Goal: Information Seeking & Learning: Learn about a topic

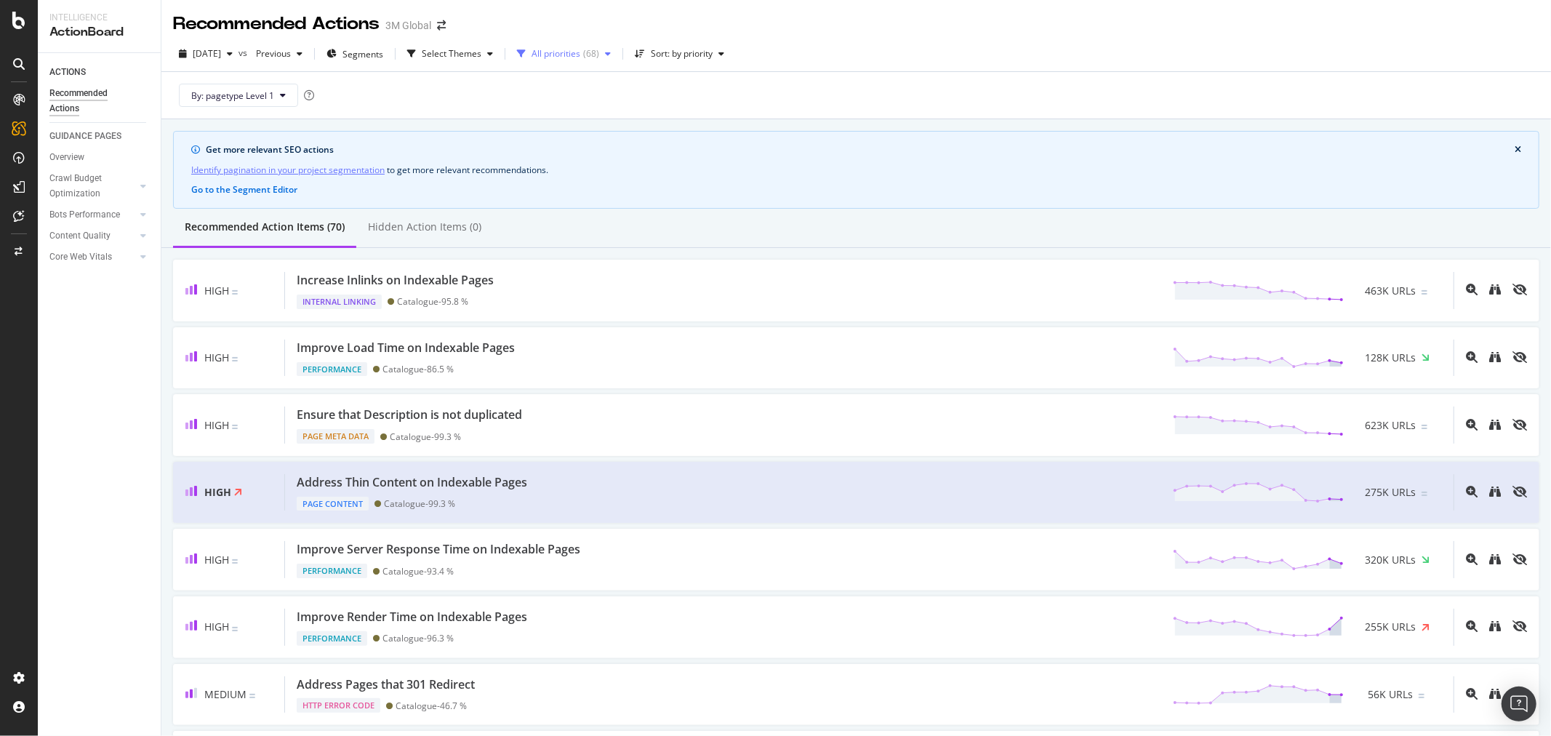
click at [611, 52] on icon "button" at bounding box center [608, 53] width 6 height 9
click at [590, 107] on div "( 6 )" at bounding box center [595, 108] width 11 height 12
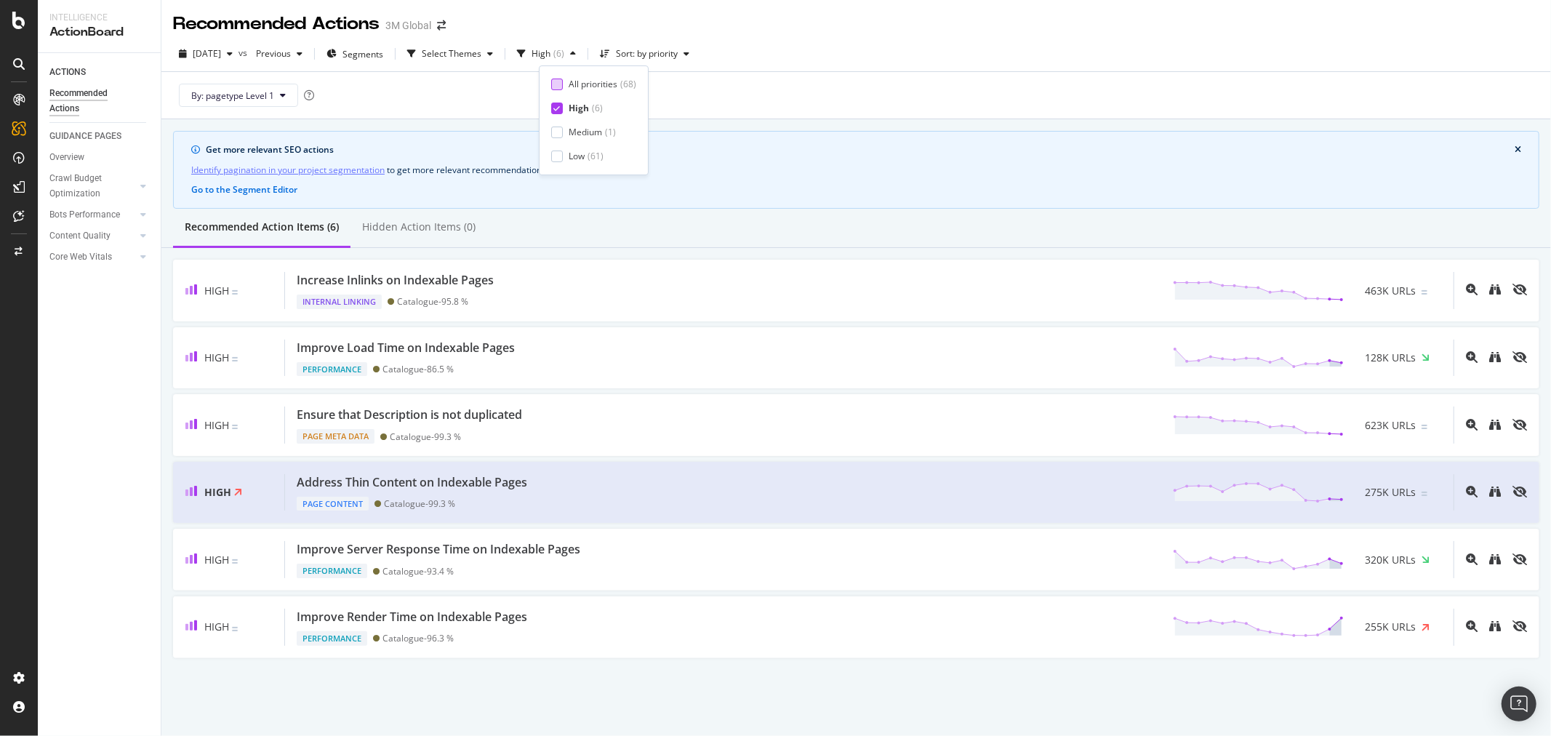
click at [558, 82] on div at bounding box center [557, 85] width 12 height 12
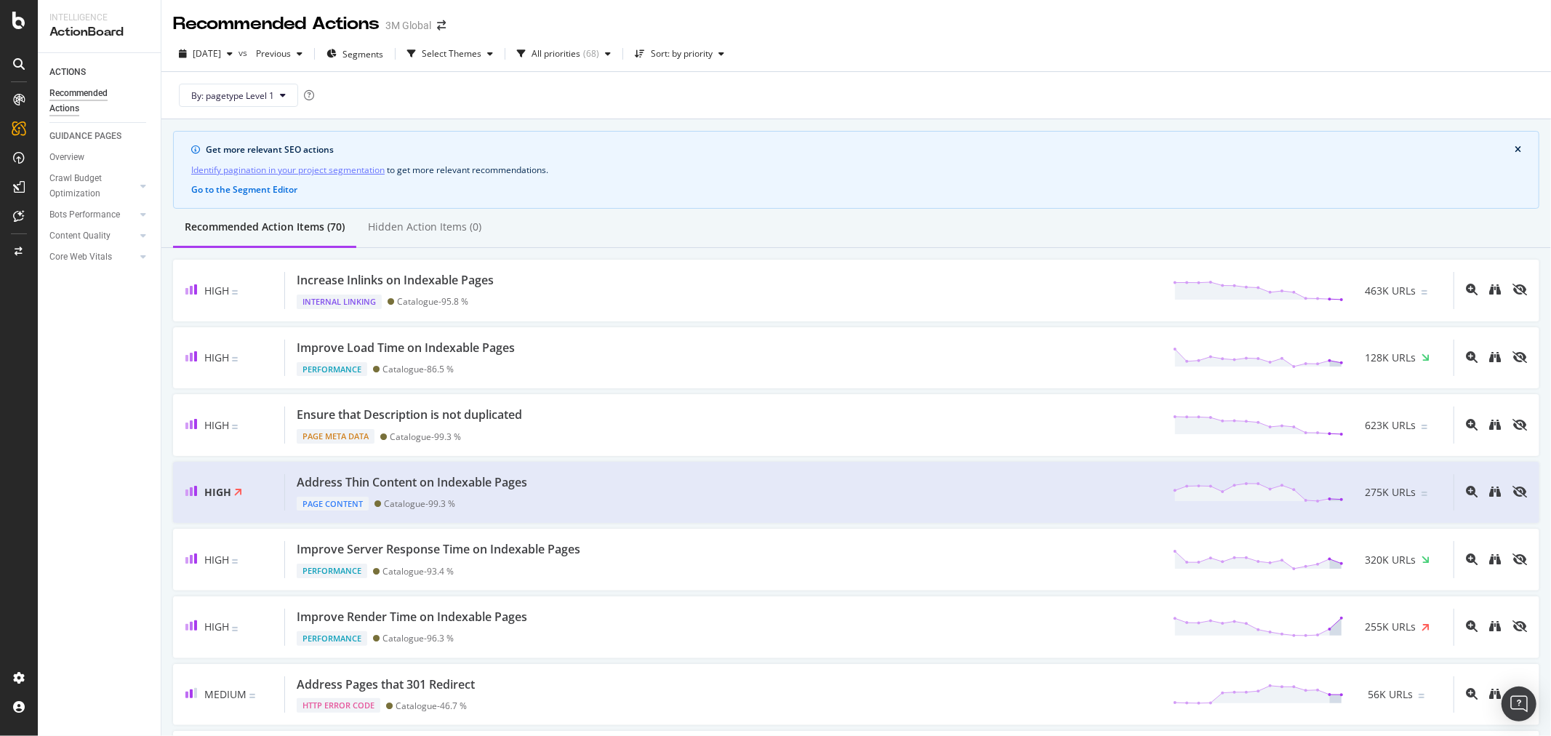
click at [716, 95] on div "By: pagetype Level 1" at bounding box center [856, 95] width 1366 height 47
click at [481, 52] on div "Select Themes" at bounding box center [452, 53] width 60 height 9
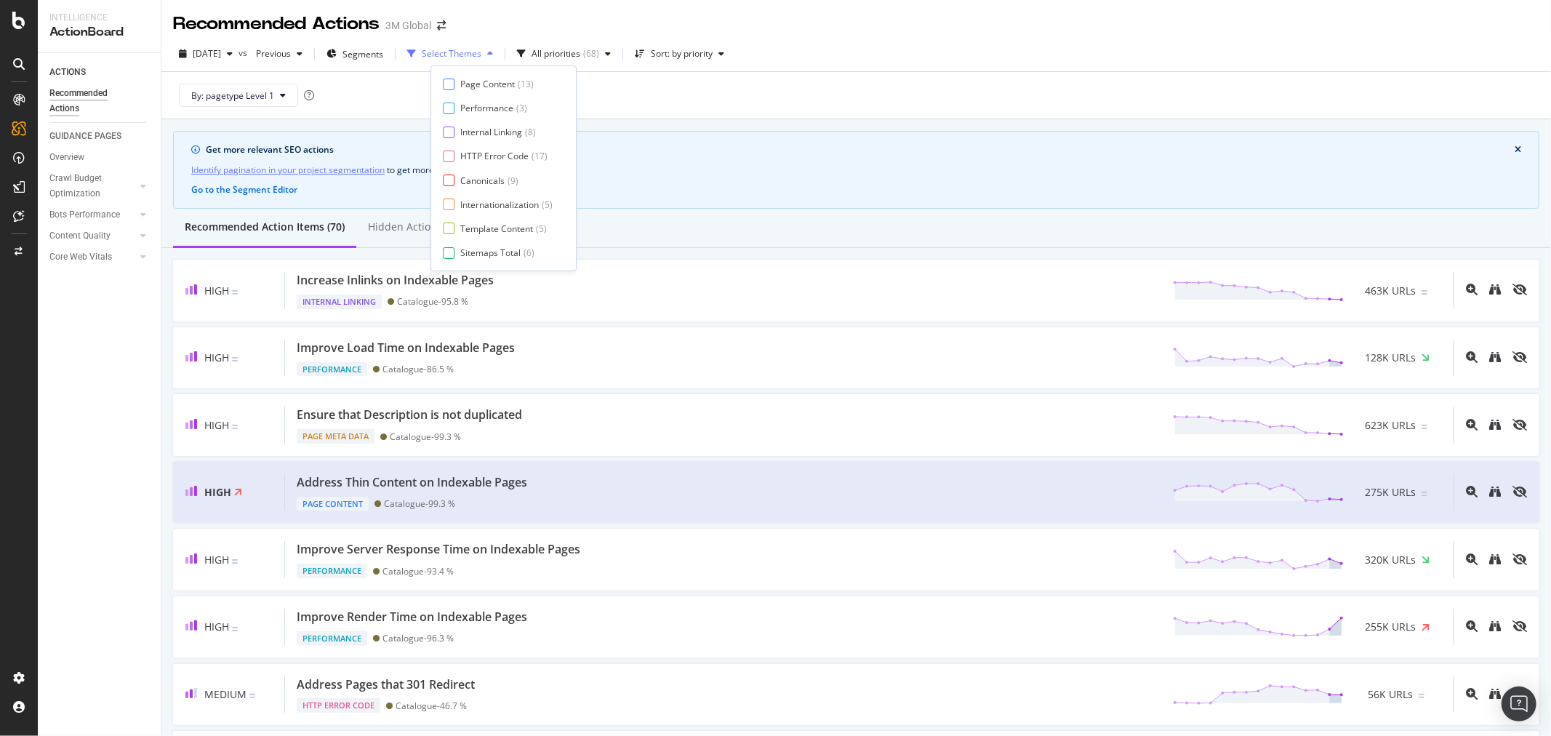
click at [481, 52] on div "Select Themes" at bounding box center [452, 53] width 60 height 9
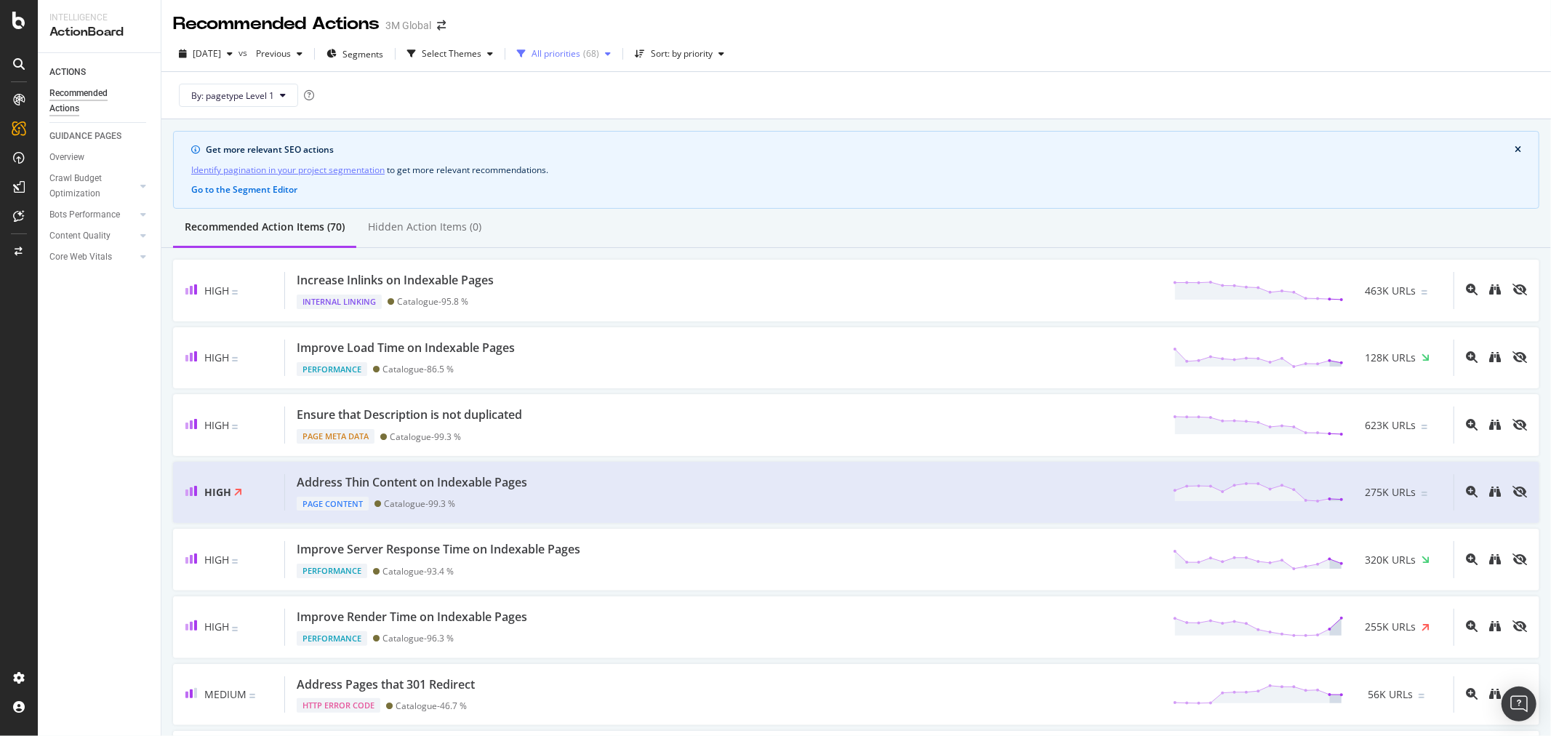
click at [599, 53] on div "( 68 )" at bounding box center [591, 53] width 16 height 9
click at [383, 52] on span "Segments" at bounding box center [362, 54] width 41 height 12
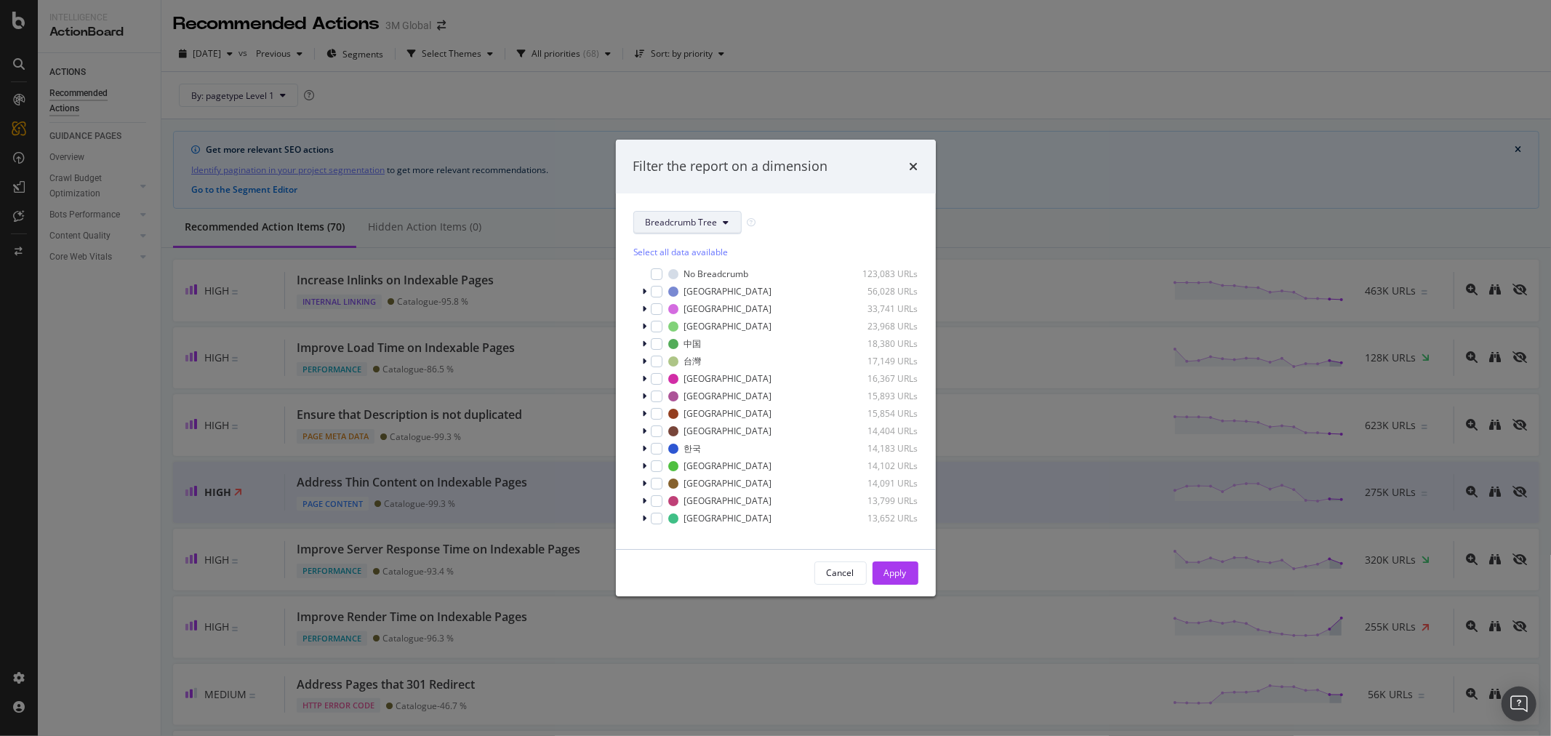
click at [726, 219] on icon "modal" at bounding box center [727, 222] width 6 height 9
click at [686, 299] on span "locale" at bounding box center [693, 301] width 94 height 13
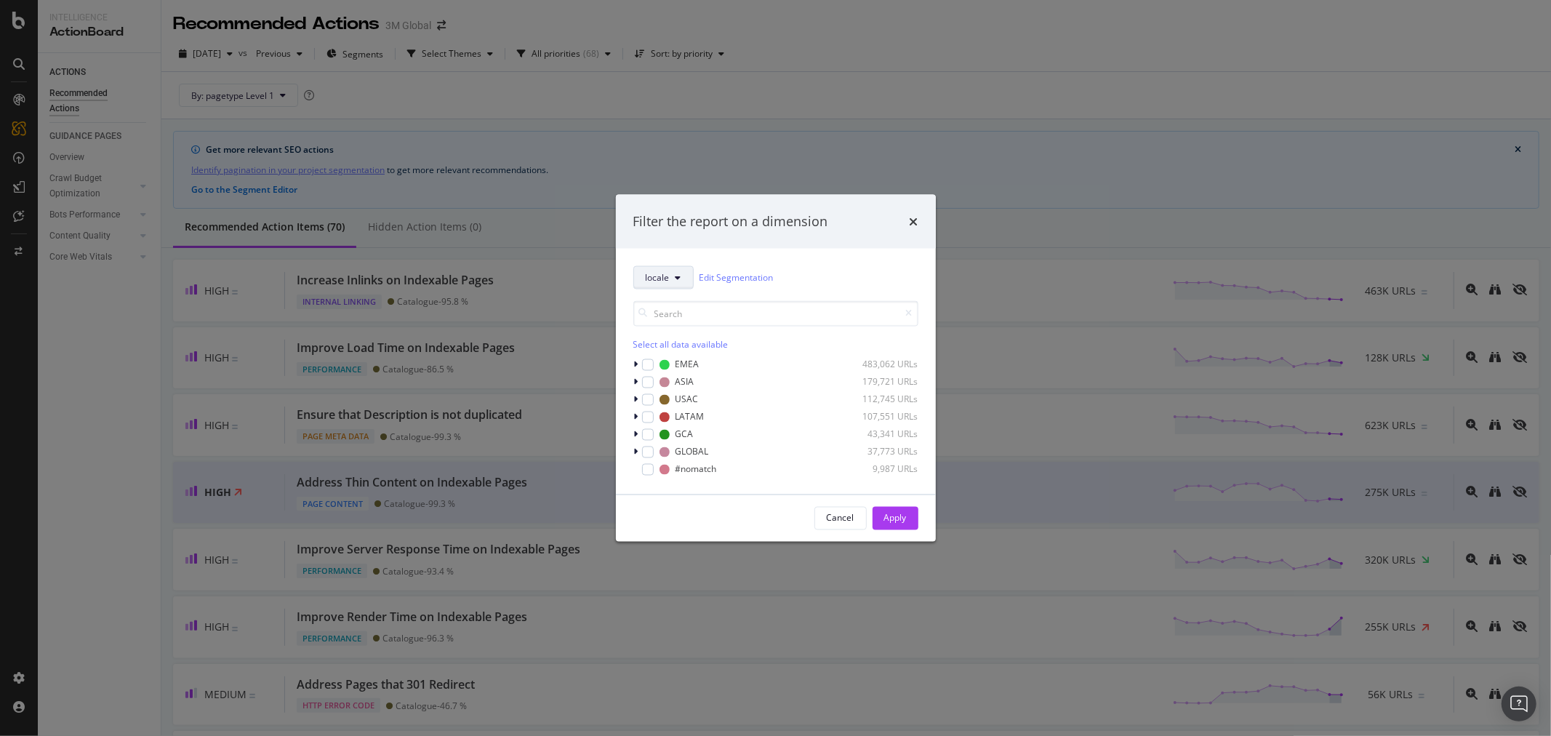
click at [676, 274] on icon "modal" at bounding box center [679, 277] width 6 height 9
click at [681, 521] on div "Breadcrumb Tree" at bounding box center [692, 514] width 117 height 21
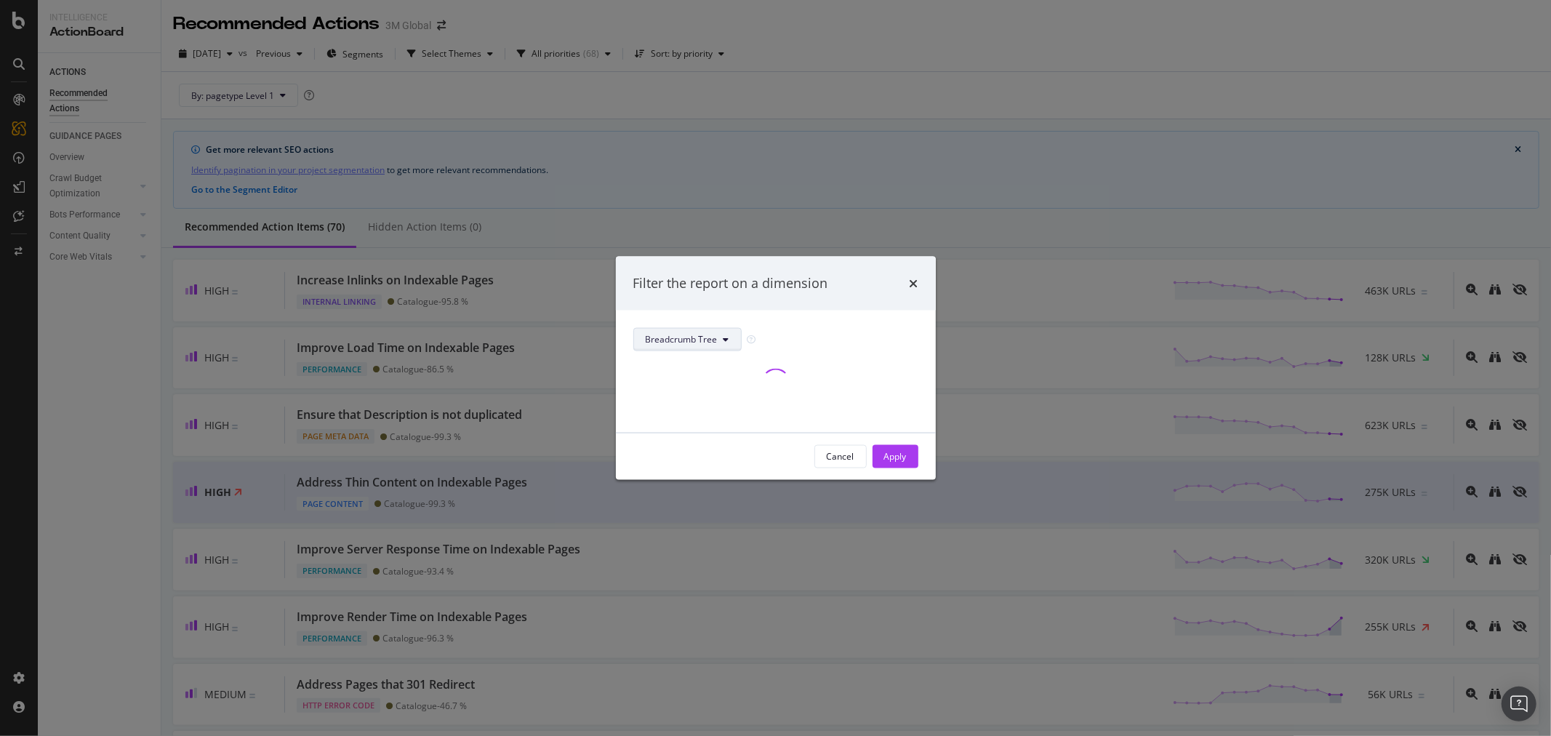
click at [721, 340] on button "Breadcrumb Tree" at bounding box center [687, 338] width 108 height 23
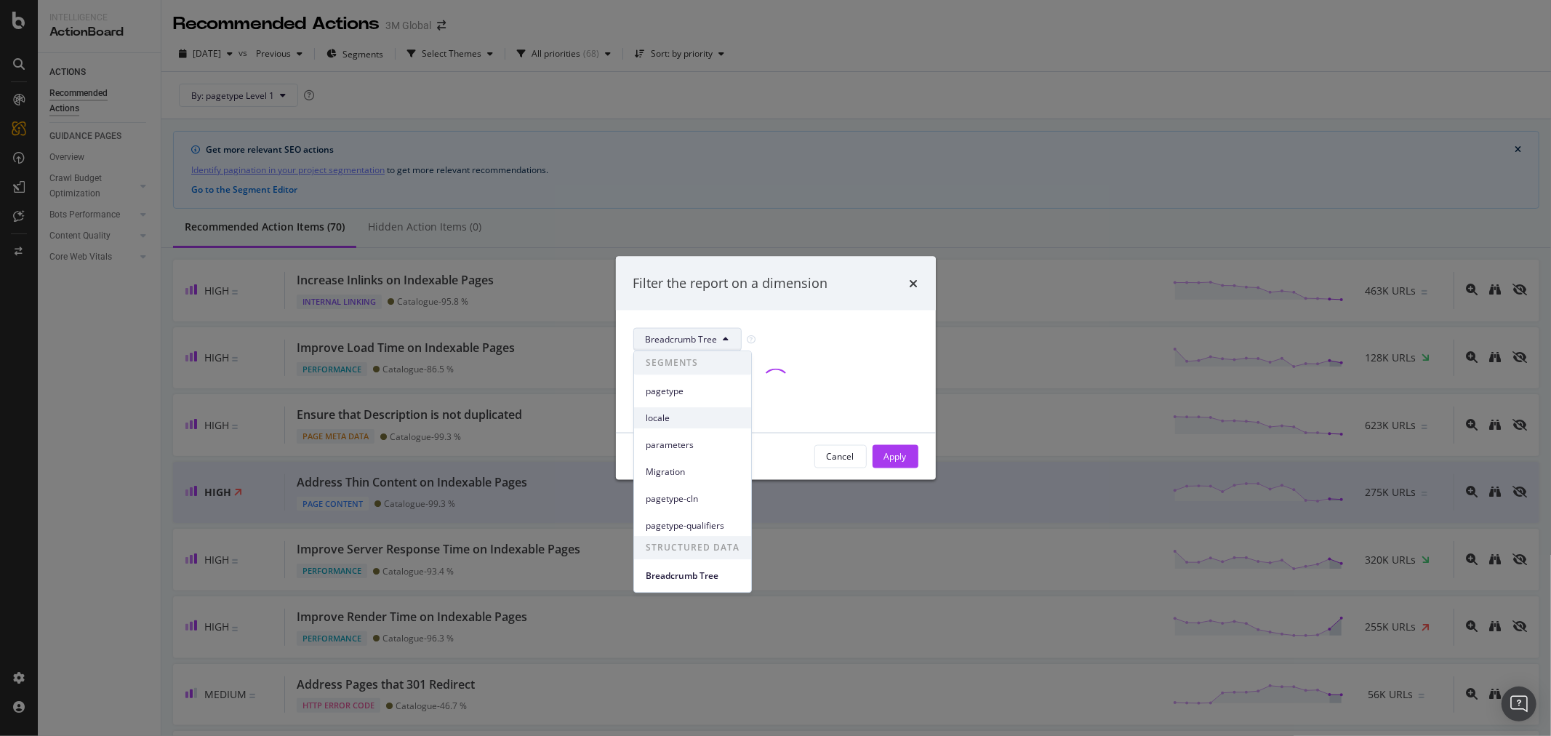
click at [687, 419] on span "locale" at bounding box center [693, 418] width 94 height 13
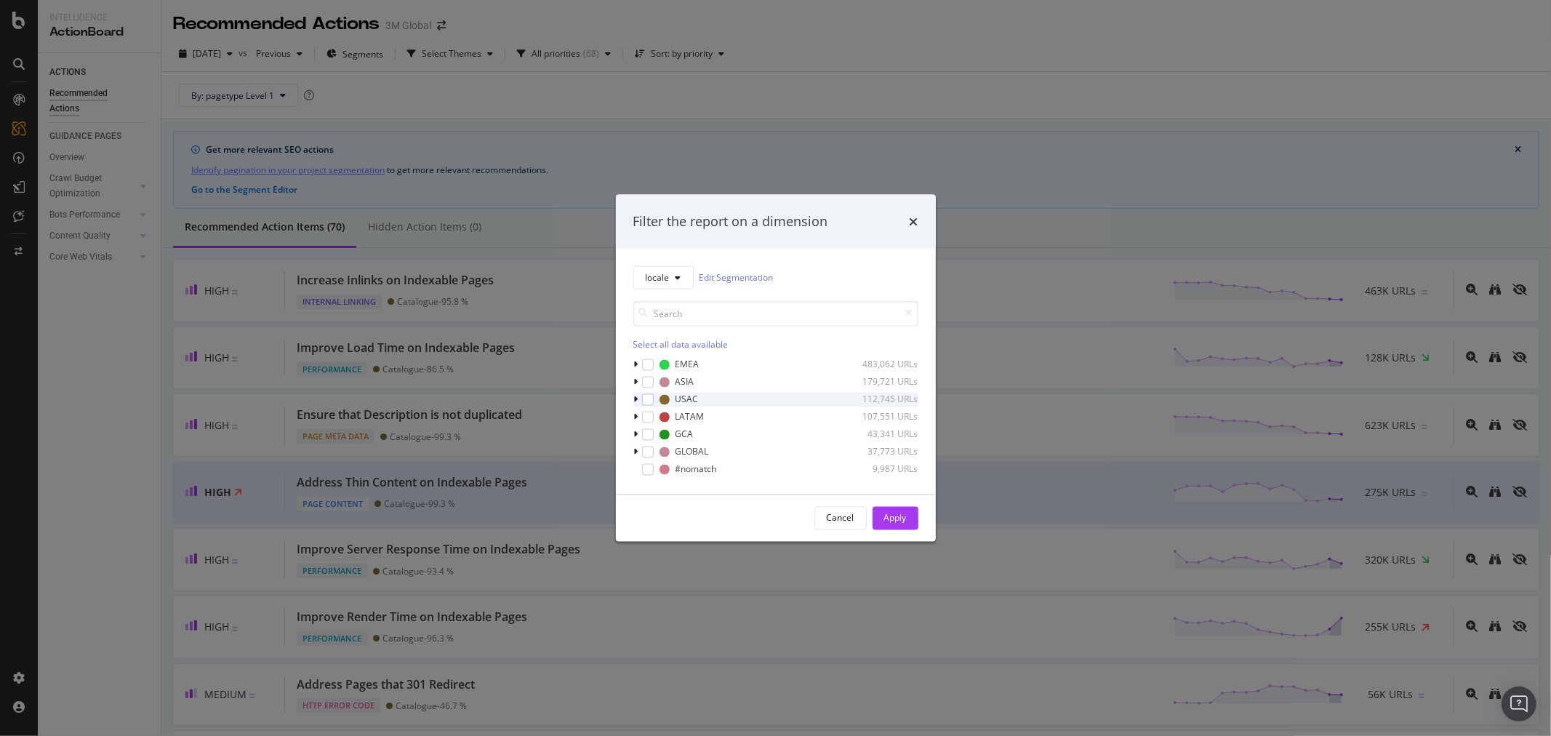
click at [634, 396] on icon "modal" at bounding box center [636, 399] width 4 height 9
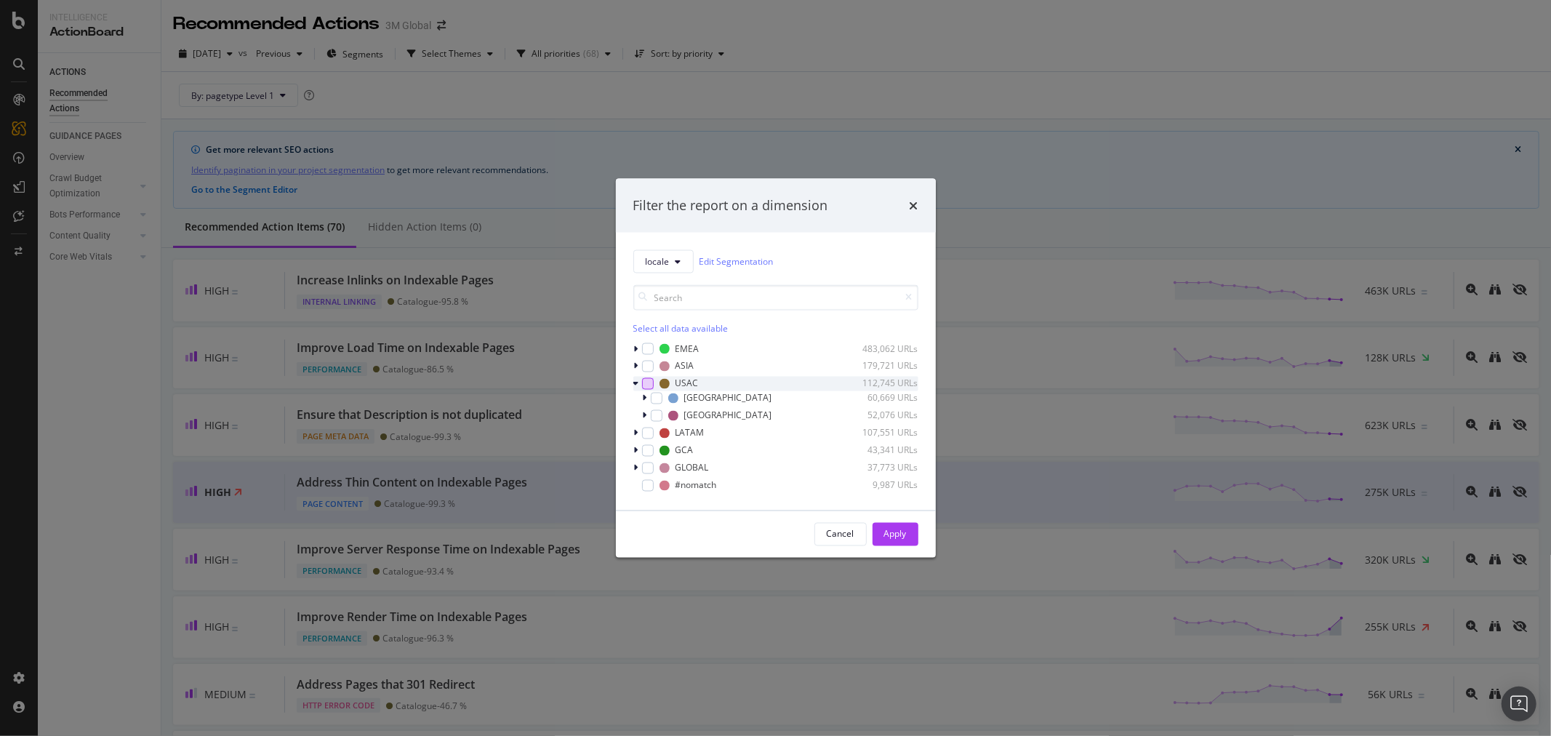
click at [645, 380] on div "modal" at bounding box center [648, 383] width 12 height 12
click at [645, 411] on icon "modal" at bounding box center [645, 415] width 4 height 9
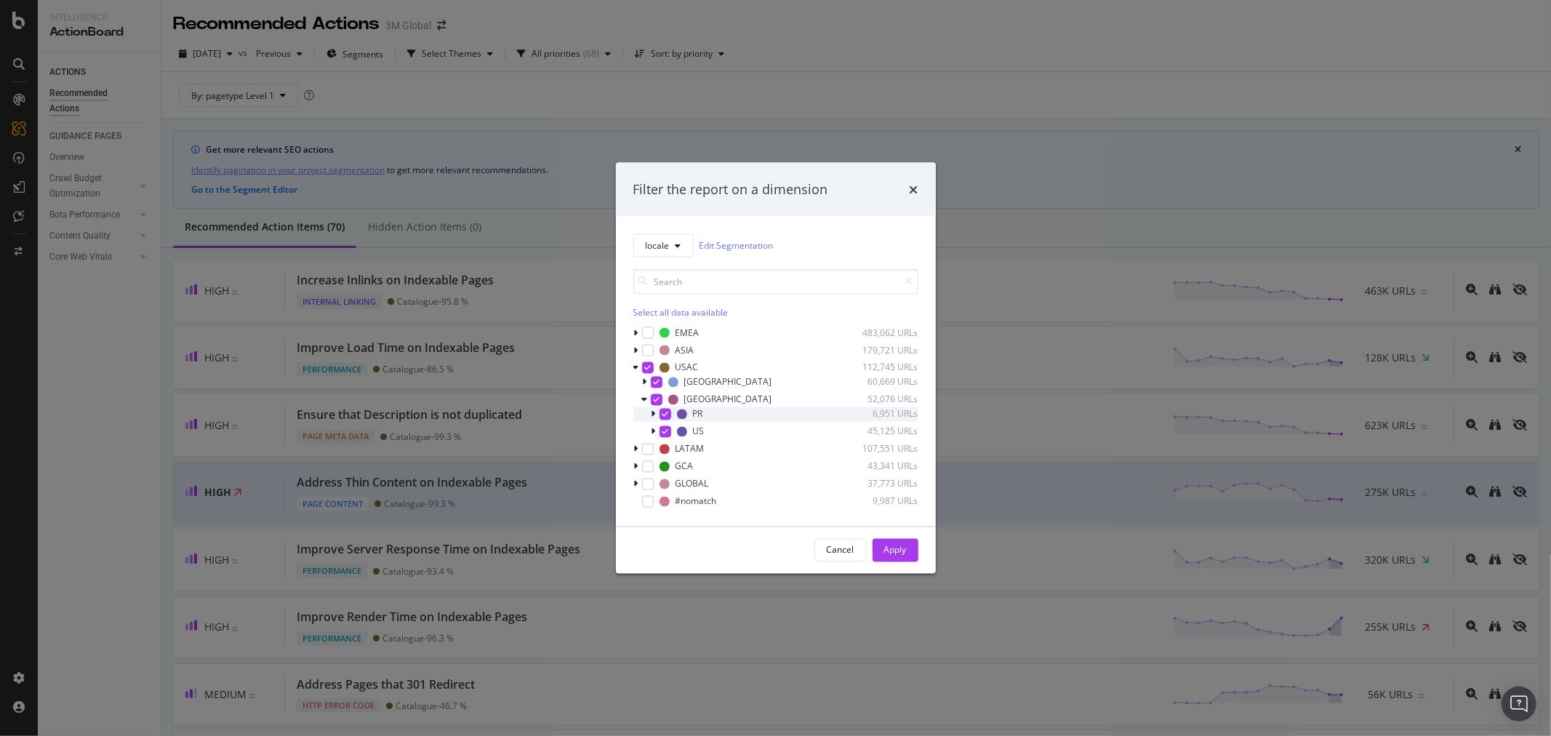
click at [662, 412] on icon "modal" at bounding box center [665, 413] width 7 height 7
click at [902, 550] on div "Apply" at bounding box center [895, 550] width 23 height 12
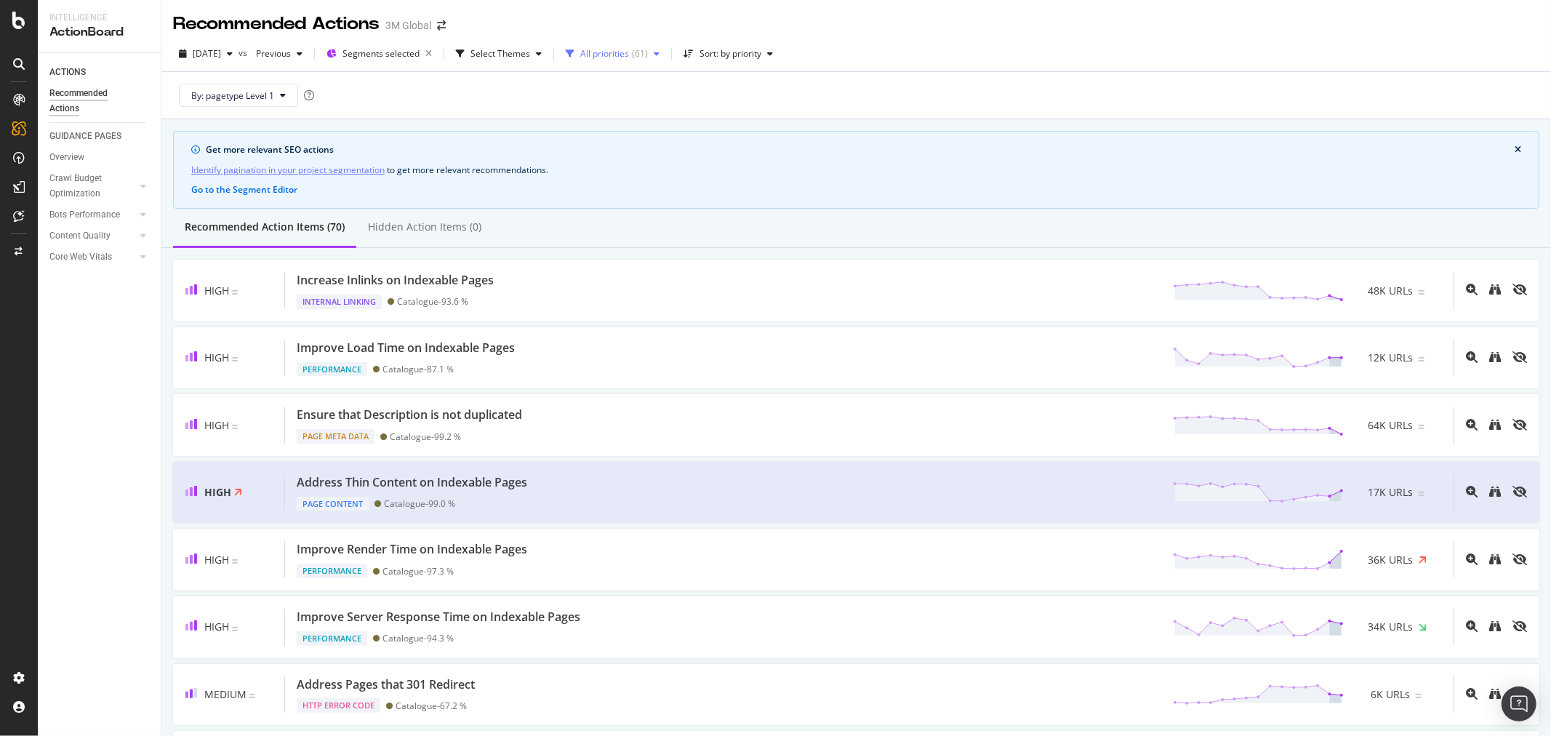
click at [660, 56] on icon "button" at bounding box center [657, 53] width 6 height 9
click at [660, 53] on icon "button" at bounding box center [657, 53] width 6 height 9
click at [648, 49] on div "( 61 )" at bounding box center [640, 53] width 16 height 9
click at [636, 113] on div "High ( 6 )" at bounding box center [633, 108] width 33 height 12
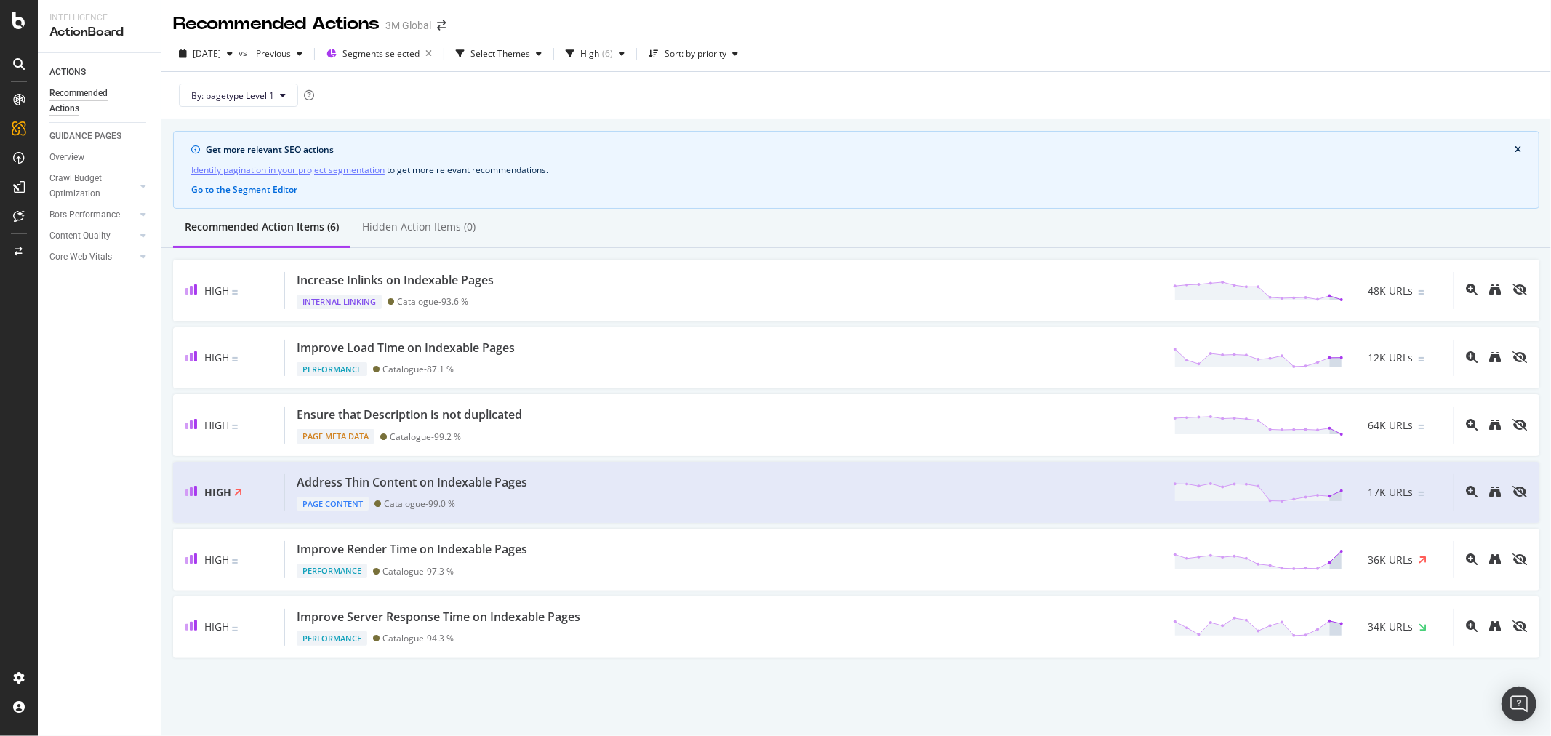
click at [814, 137] on div "Get more relevant SEO actions Identify pagination in your project segmentation …" at bounding box center [856, 170] width 1366 height 78
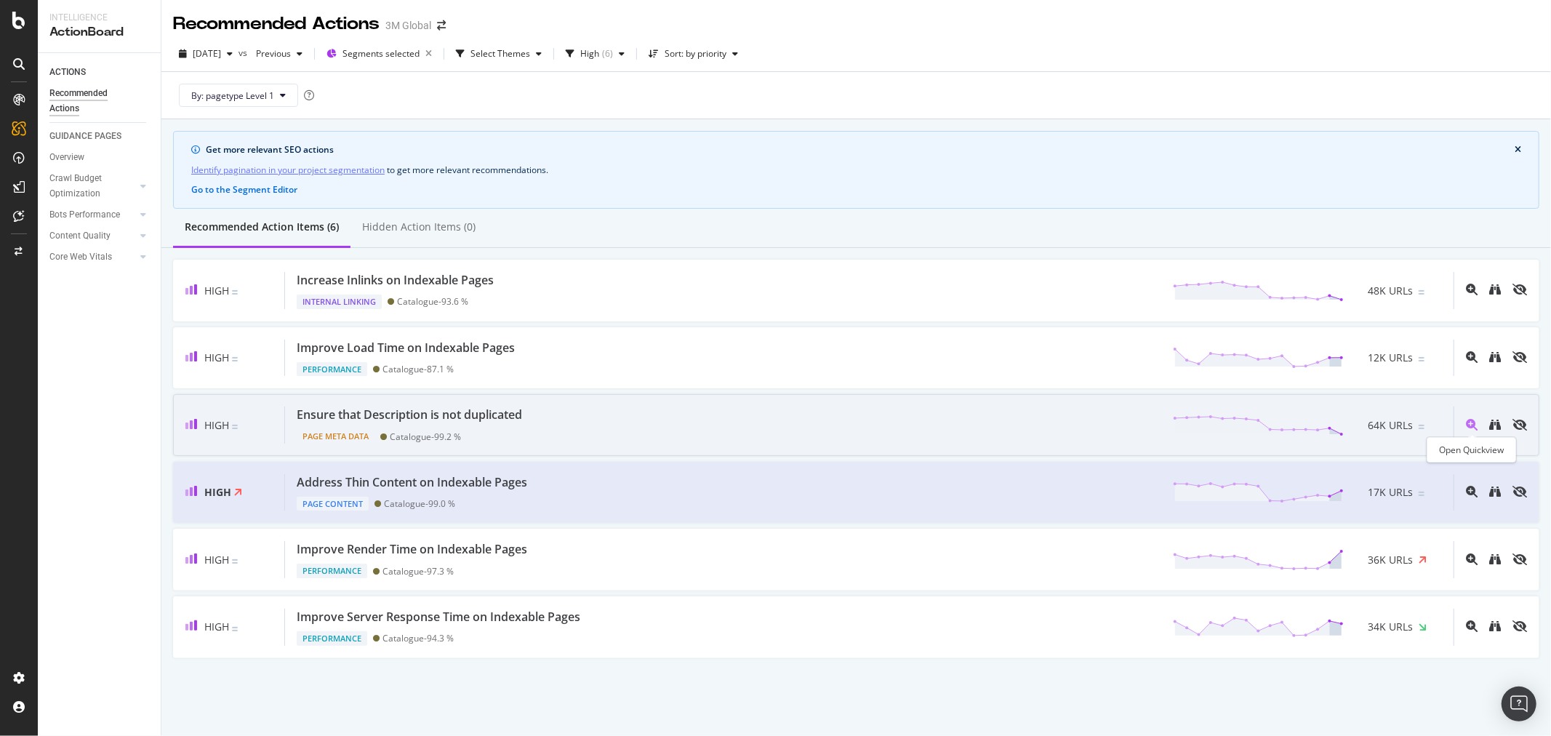
click at [1474, 420] on icon "magnifying-glass-plus" at bounding box center [1472, 425] width 12 height 12
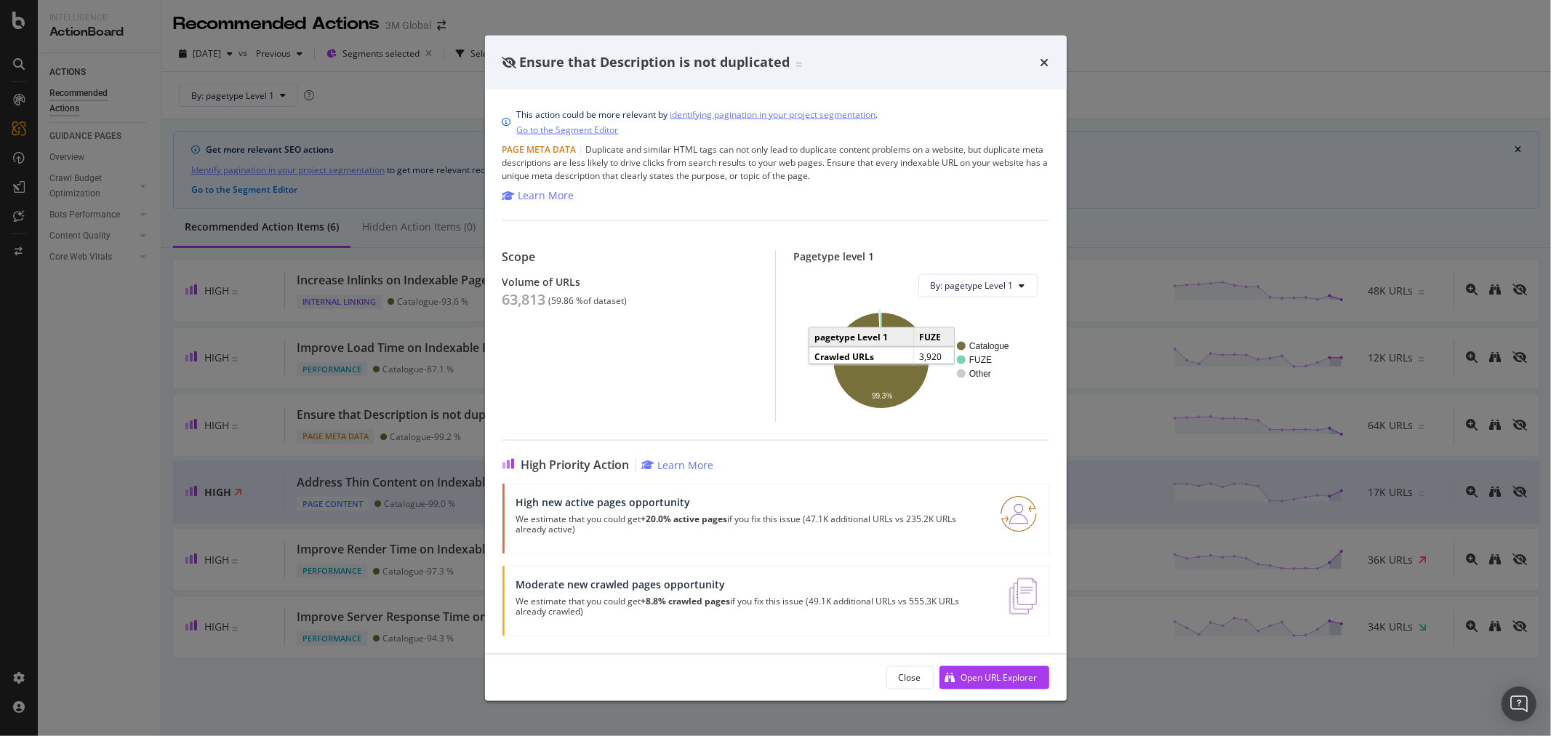
click at [881, 315] on icon "A chart." at bounding box center [880, 336] width 2 height 48
click at [1042, 65] on icon "times" at bounding box center [1045, 62] width 9 height 12
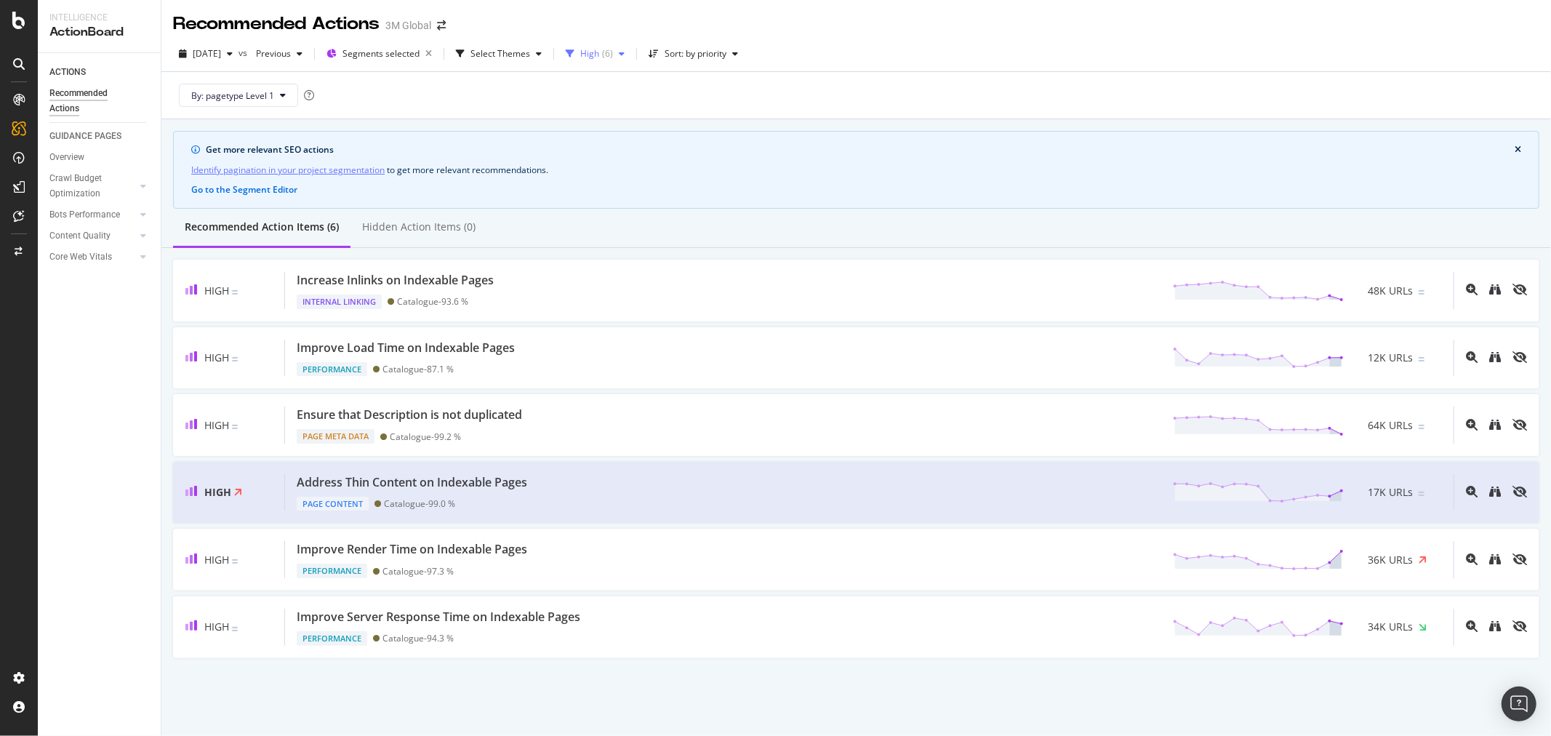
click at [625, 52] on icon "button" at bounding box center [622, 53] width 6 height 9
click at [640, 132] on div "Medium" at bounding box center [633, 132] width 33 height 12
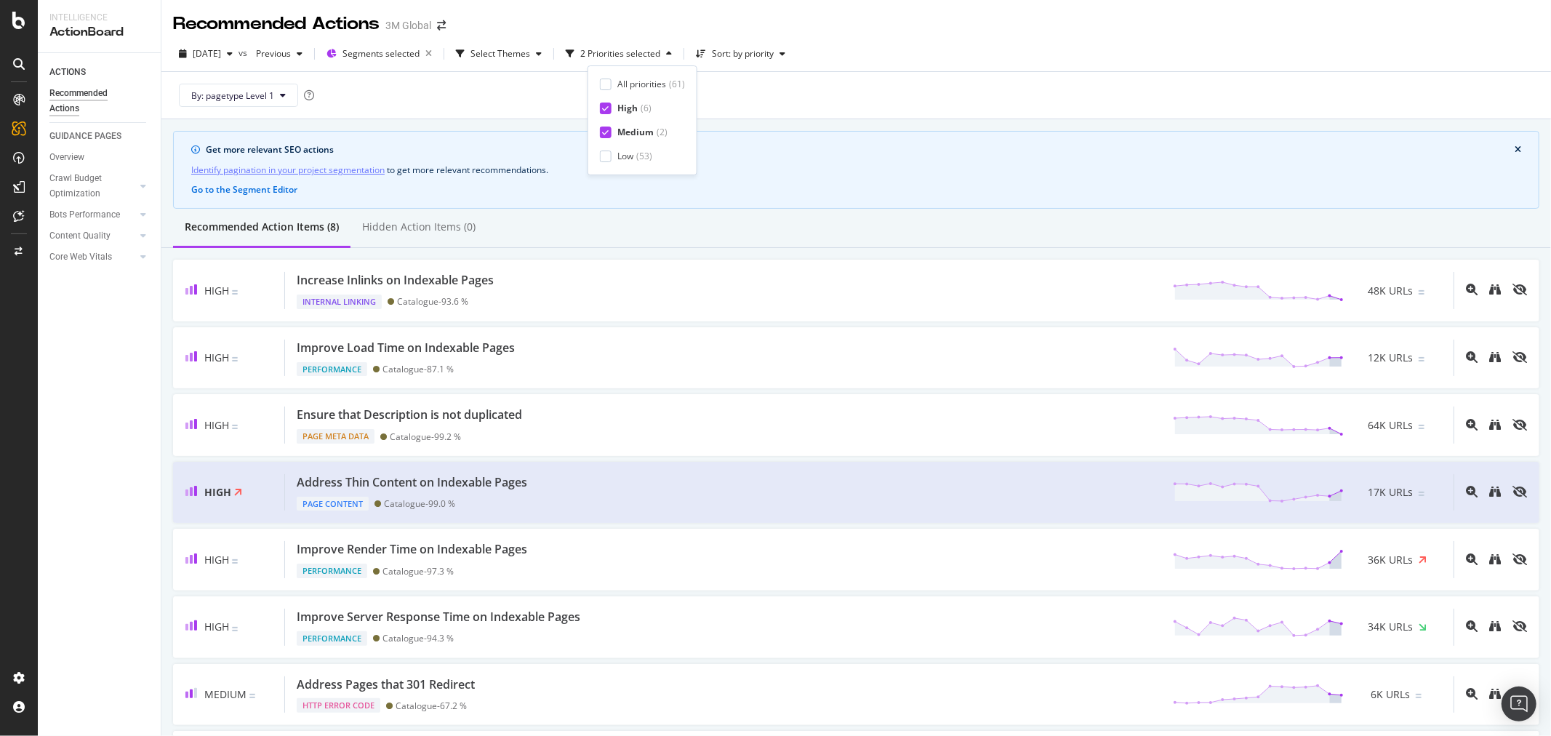
click at [636, 107] on div "High" at bounding box center [627, 108] width 20 height 12
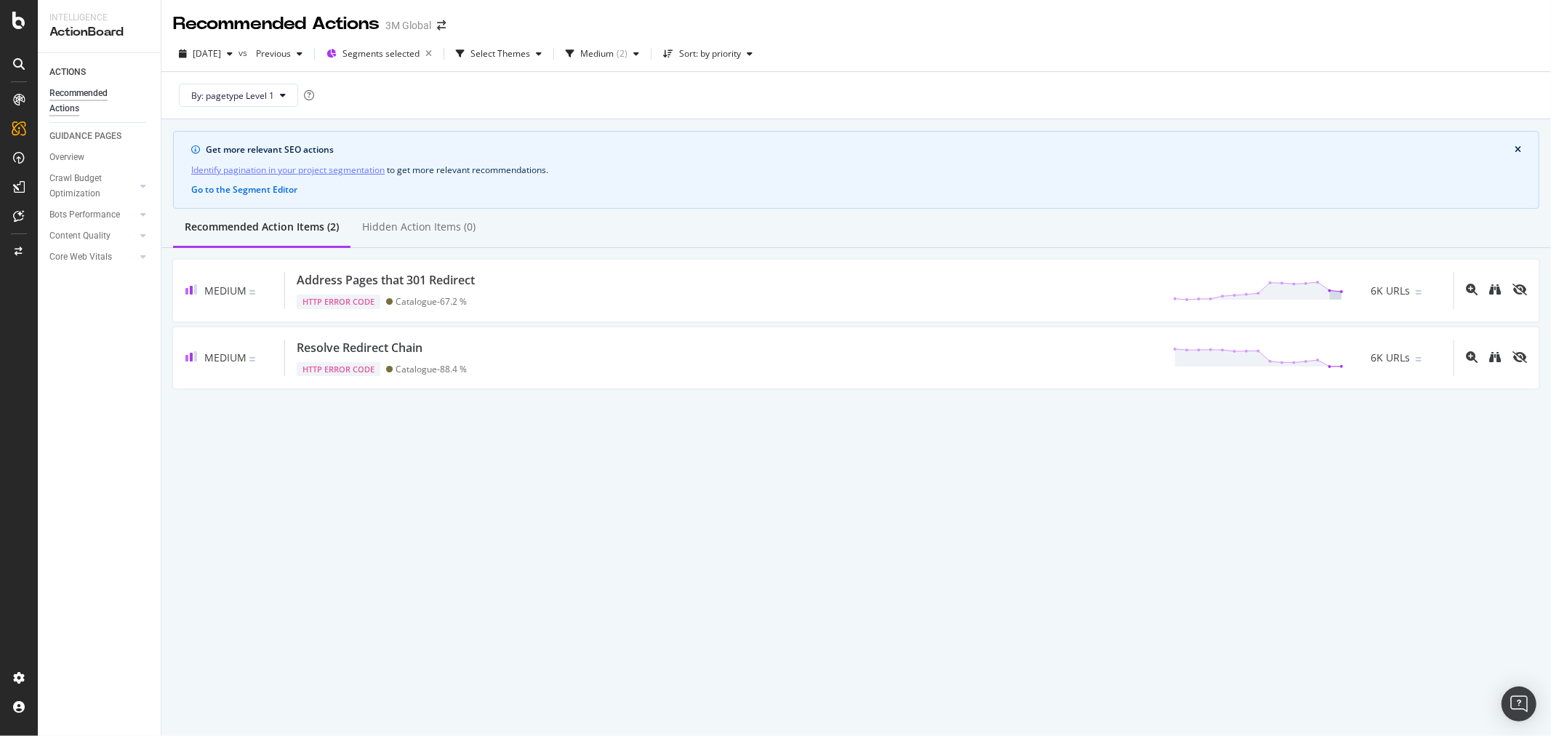
click at [745, 96] on div "By: pagetype Level 1" at bounding box center [856, 95] width 1366 height 47
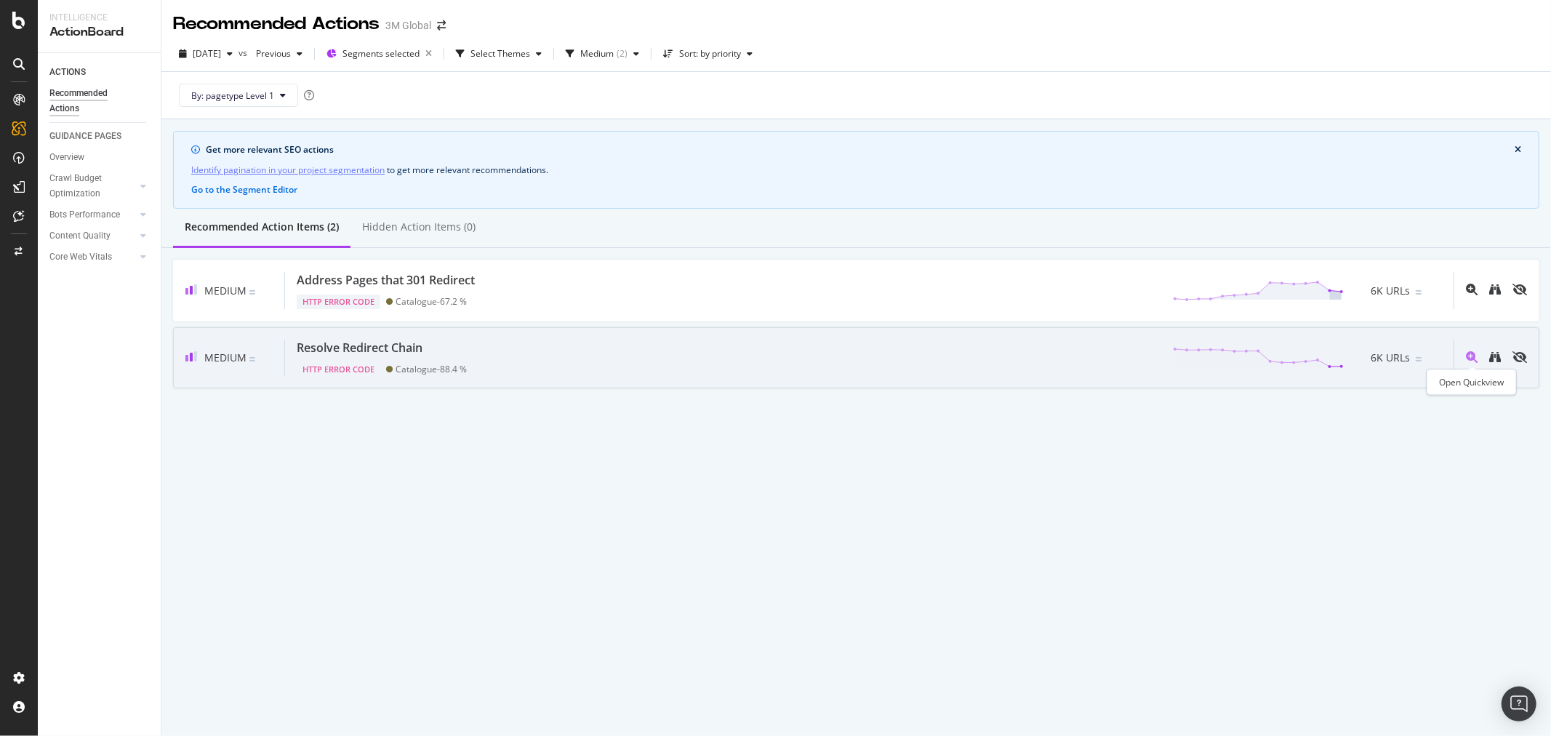
click at [1473, 354] on icon "magnifying-glass-plus" at bounding box center [1472, 357] width 12 height 12
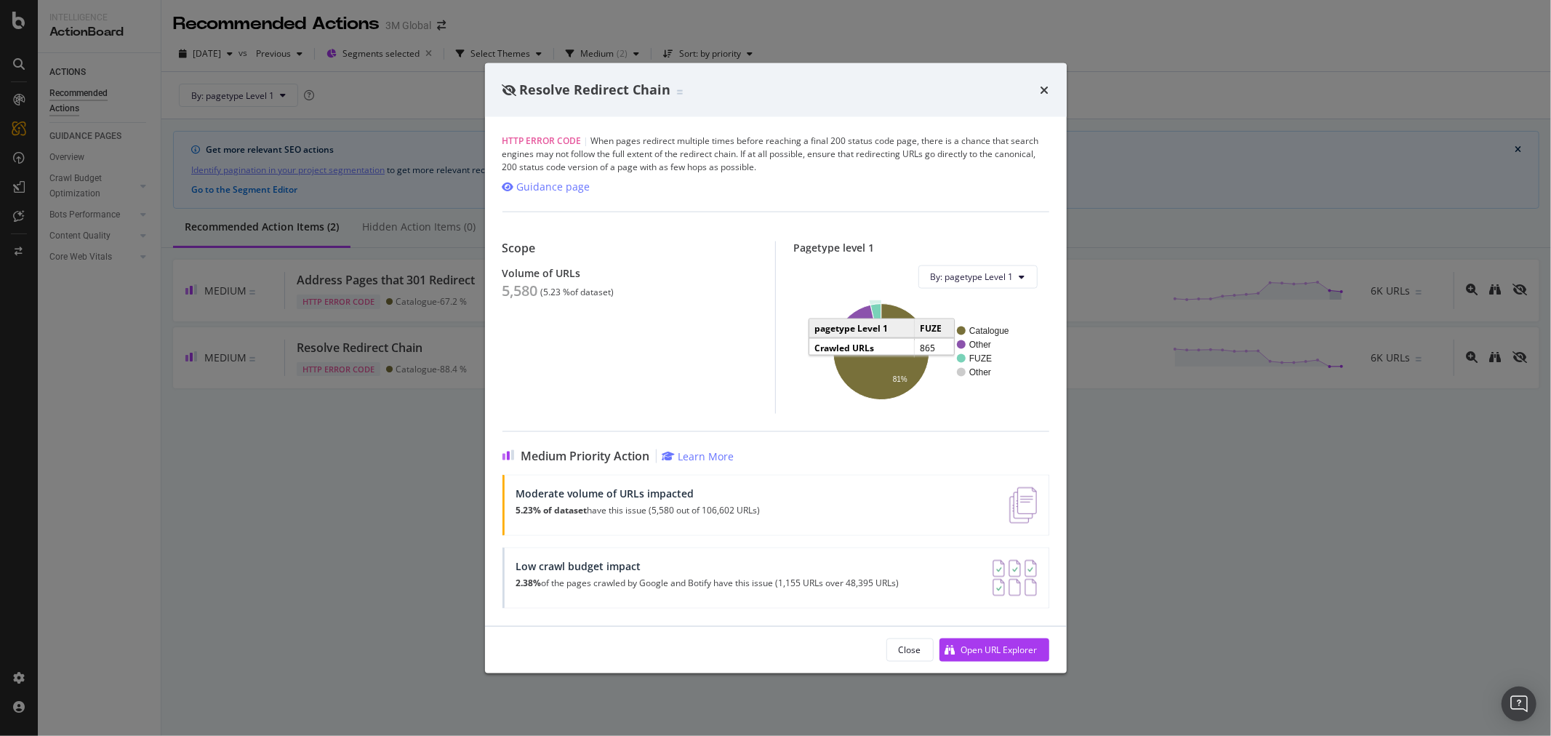
click at [878, 311] on icon "A chart." at bounding box center [875, 327] width 11 height 48
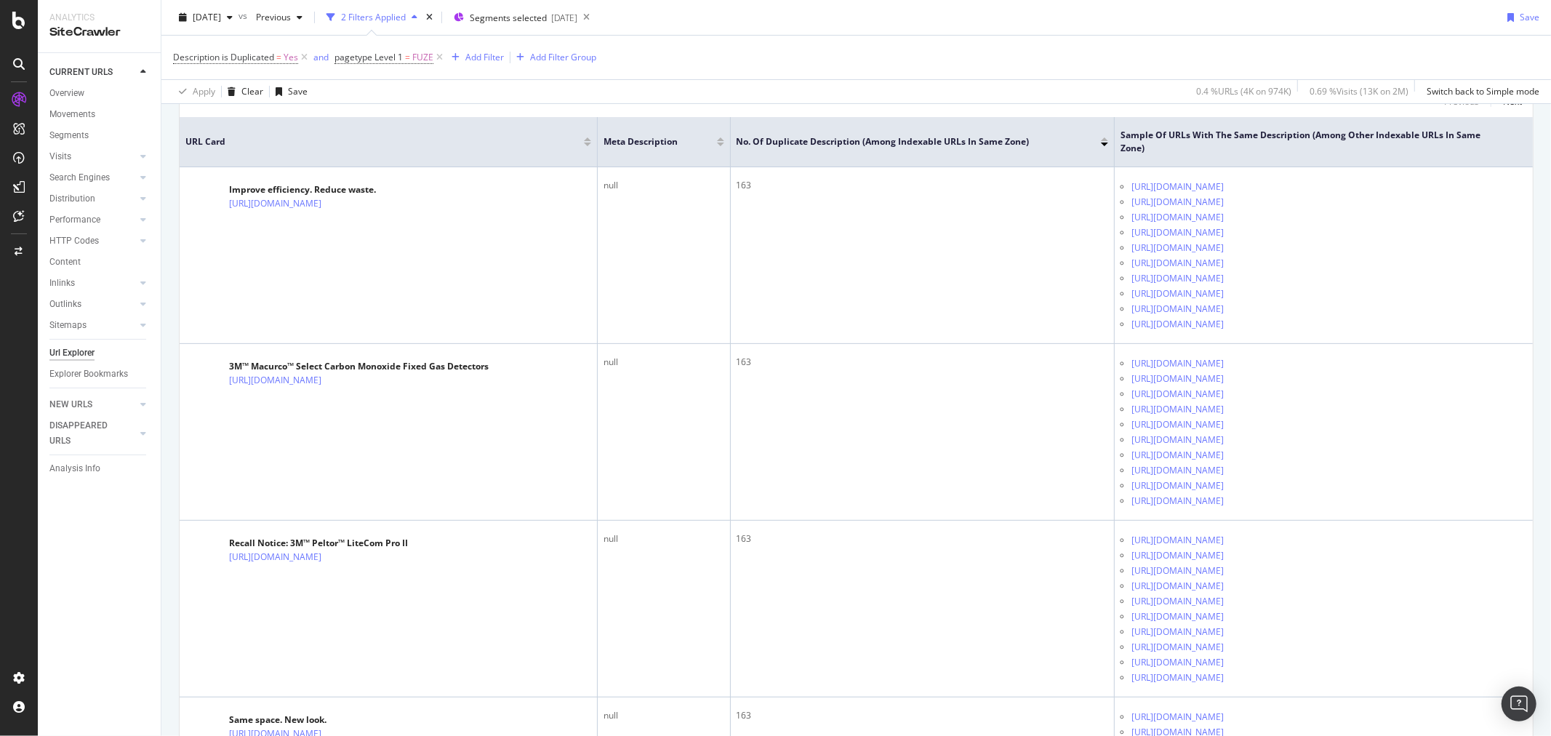
scroll to position [323, 0]
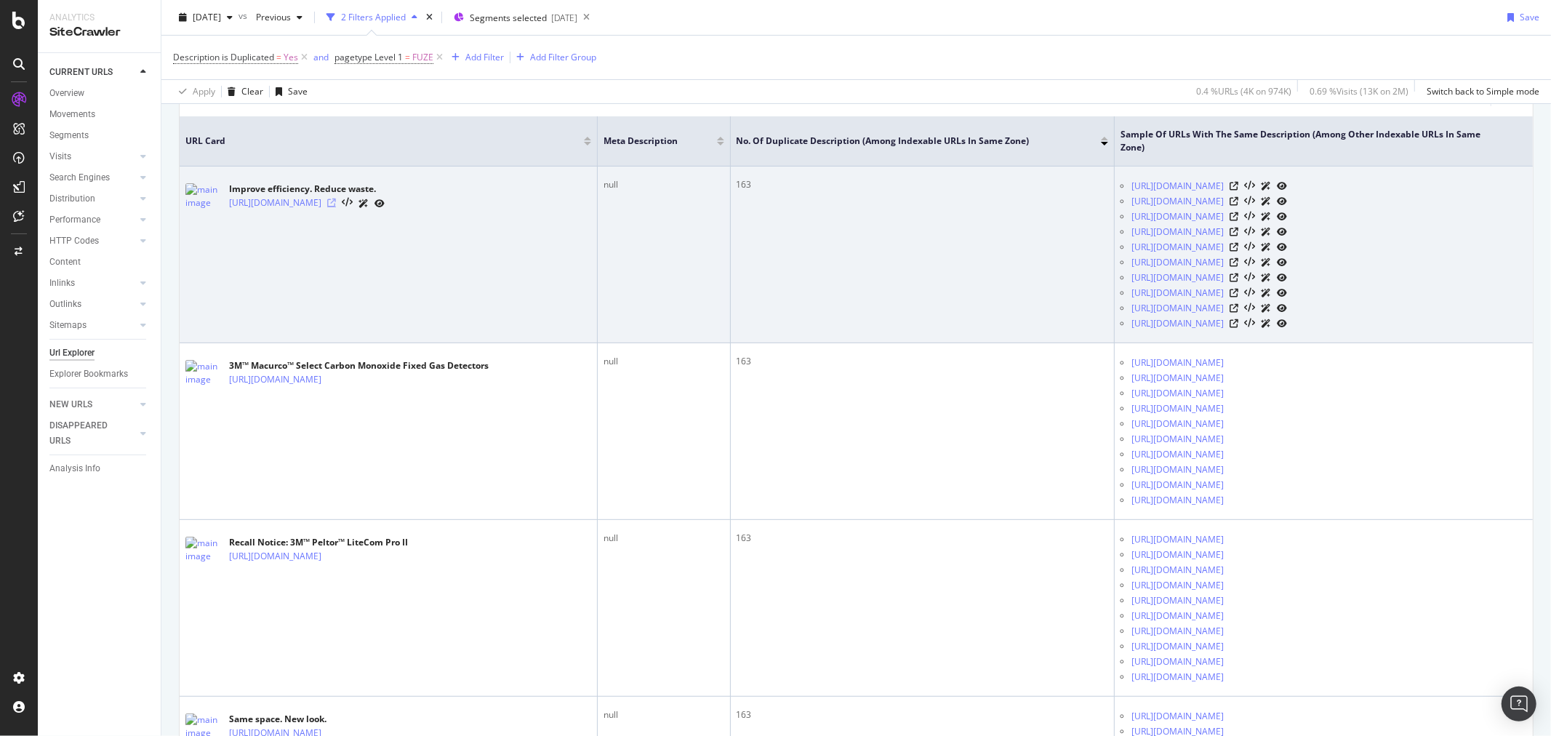
click at [336, 207] on icon at bounding box center [331, 203] width 9 height 9
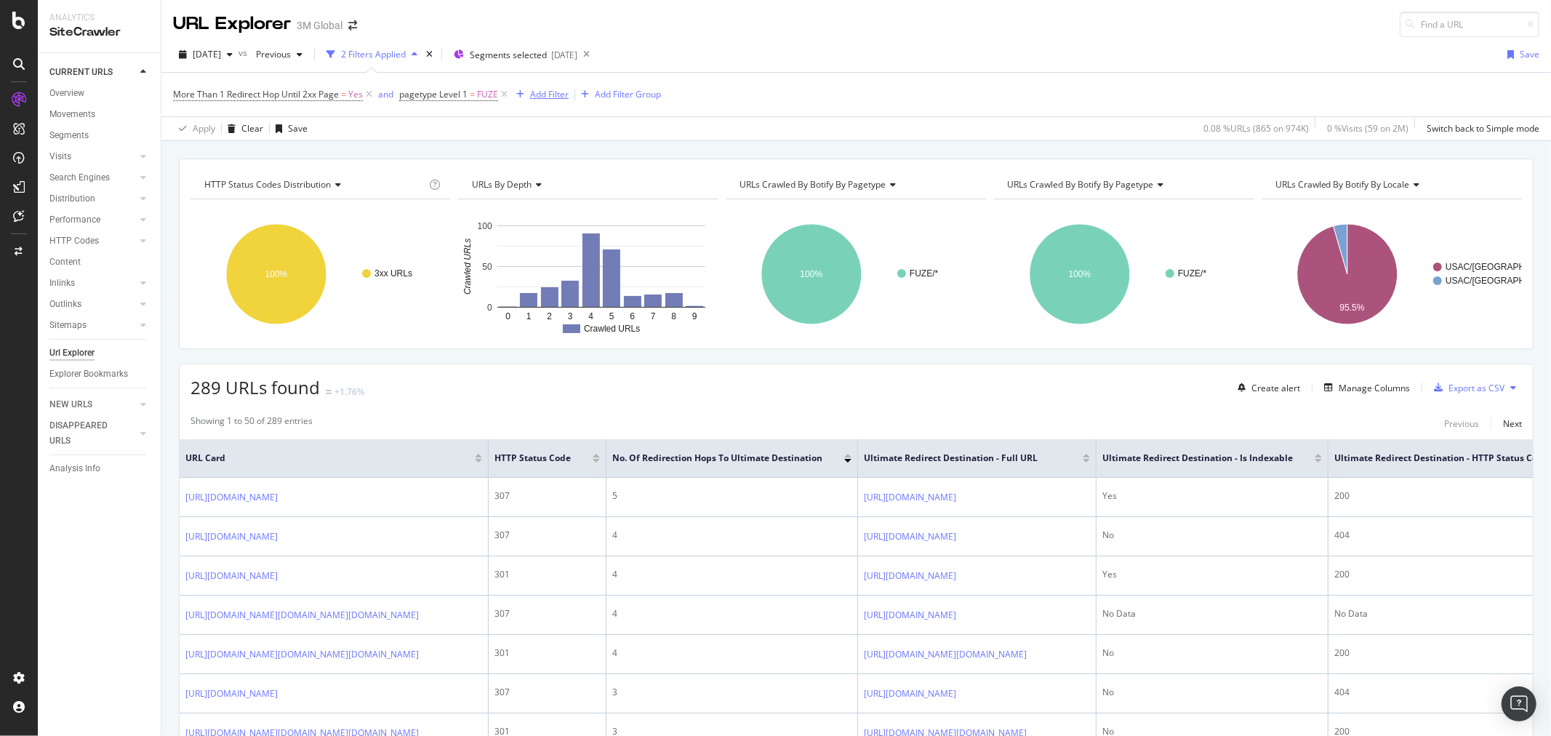
click at [555, 91] on div "Add Filter" at bounding box center [549, 94] width 39 height 12
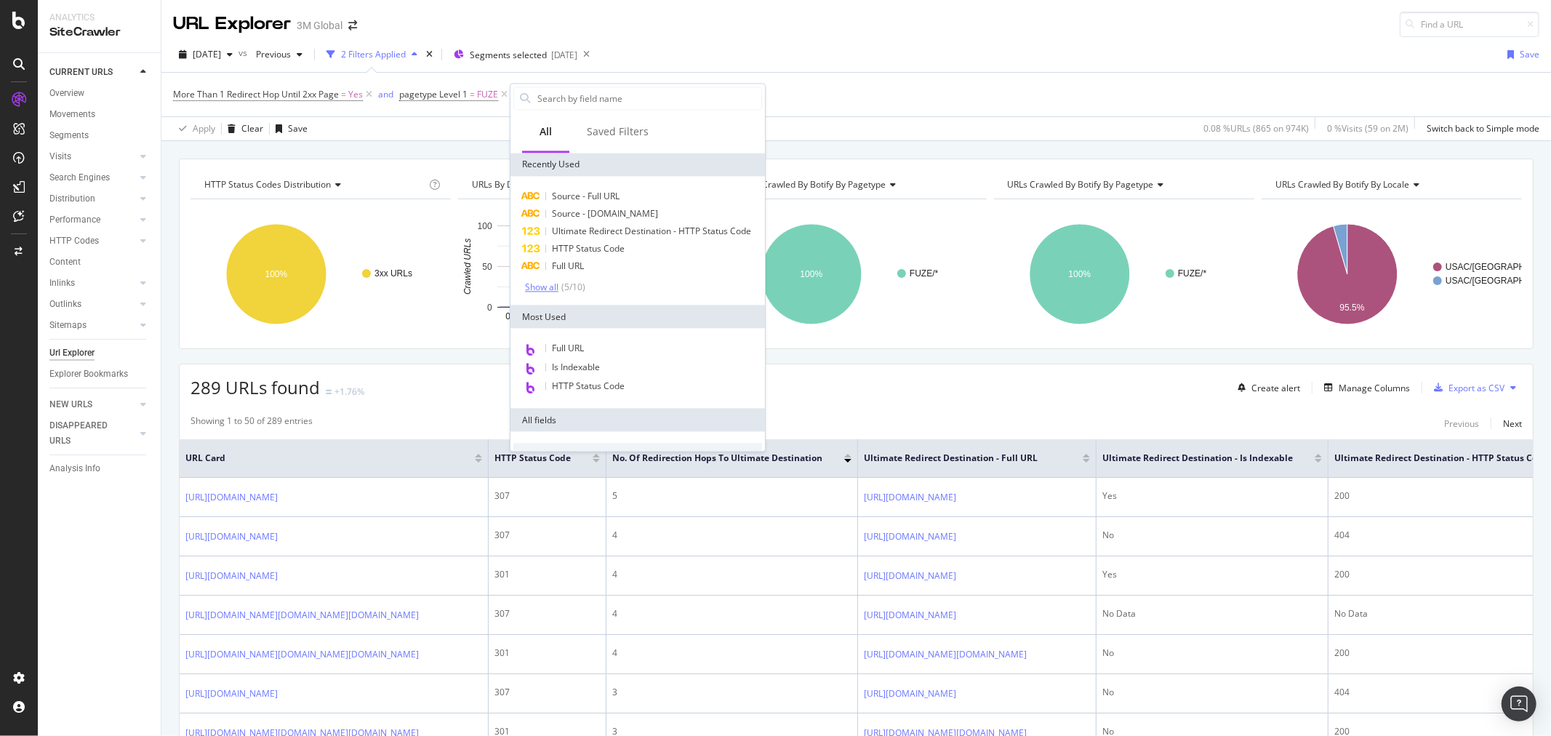
click at [542, 292] on div "Show all" at bounding box center [541, 287] width 33 height 10
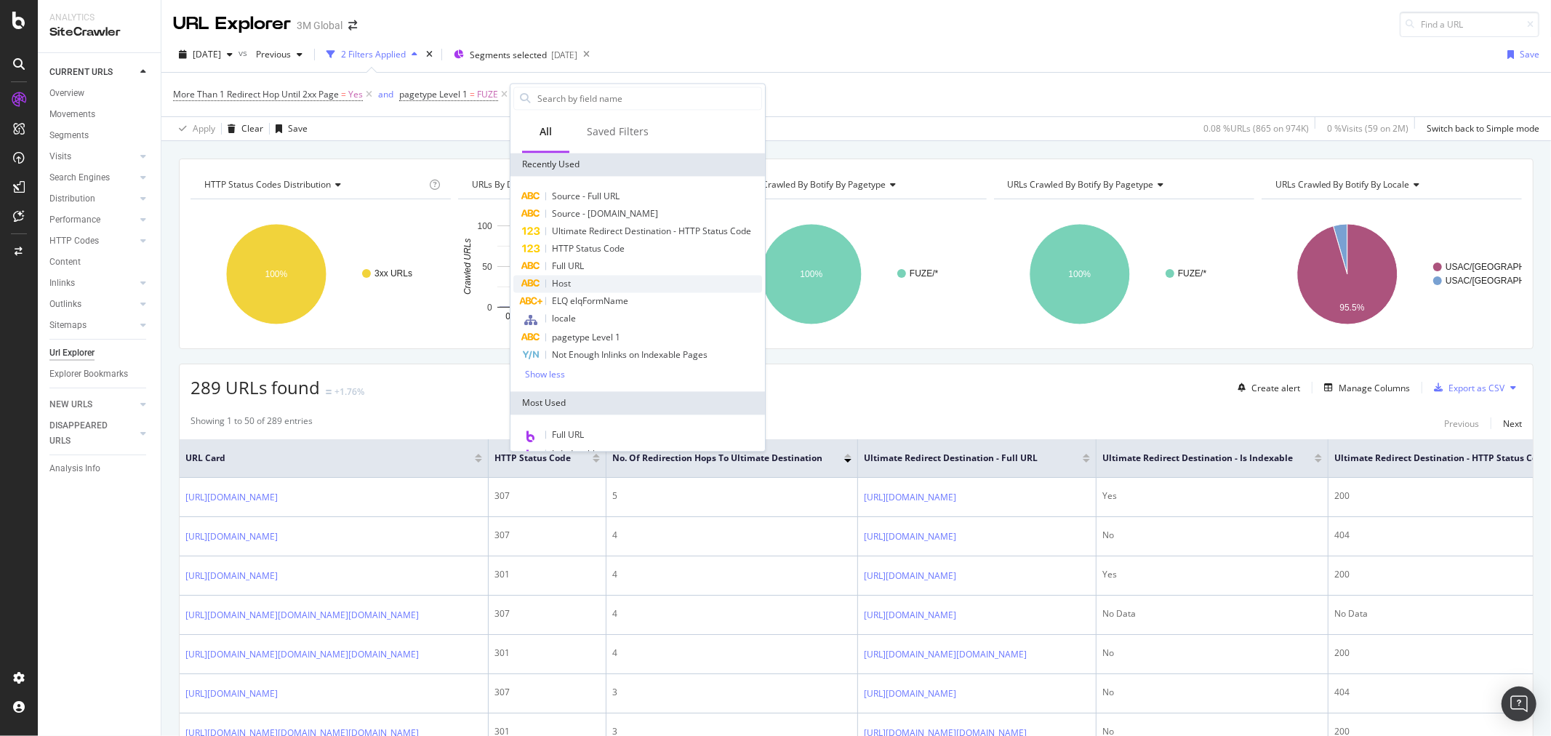
click at [580, 292] on div "Host" at bounding box center [637, 283] width 249 height 17
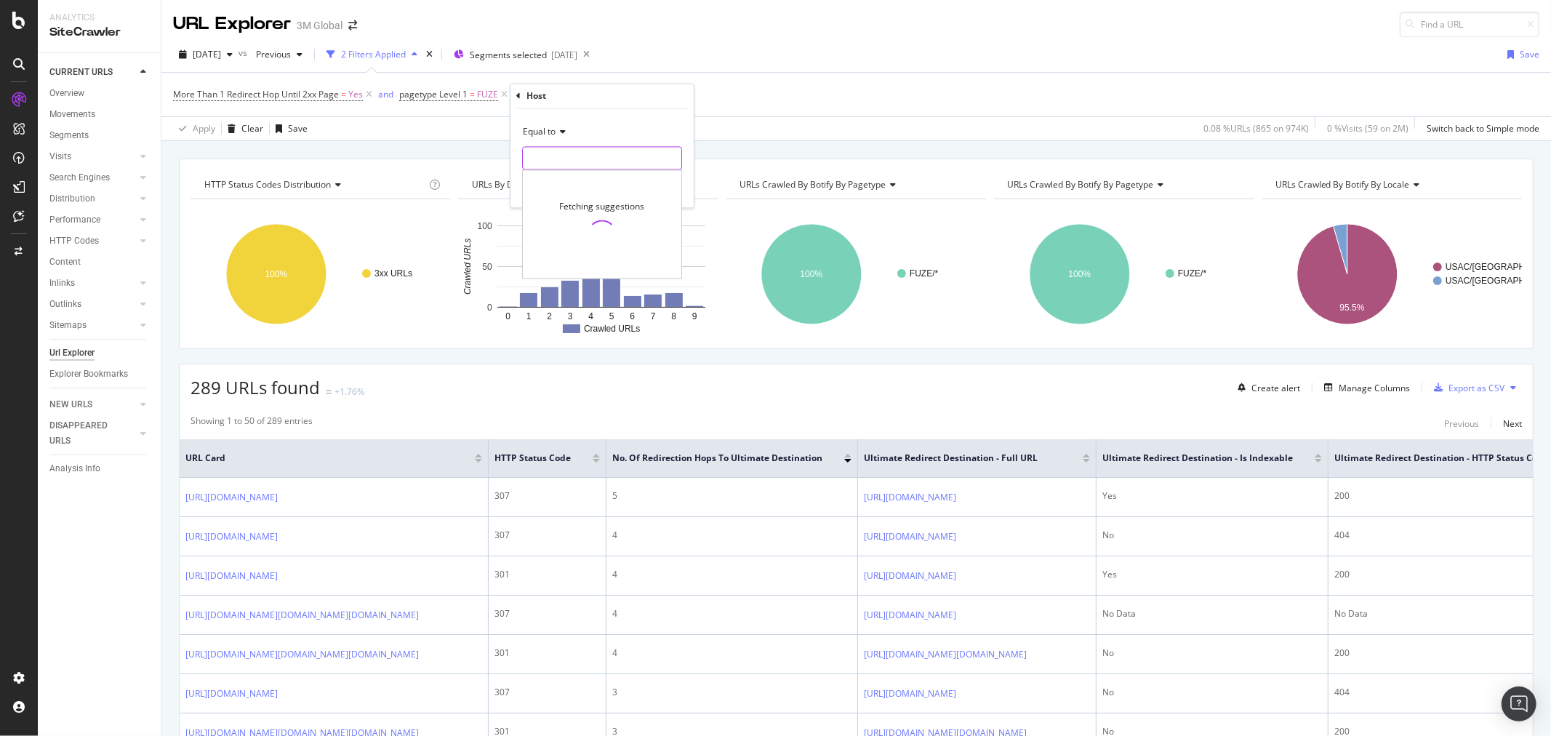
click at [576, 164] on input "text" at bounding box center [602, 158] width 159 height 23
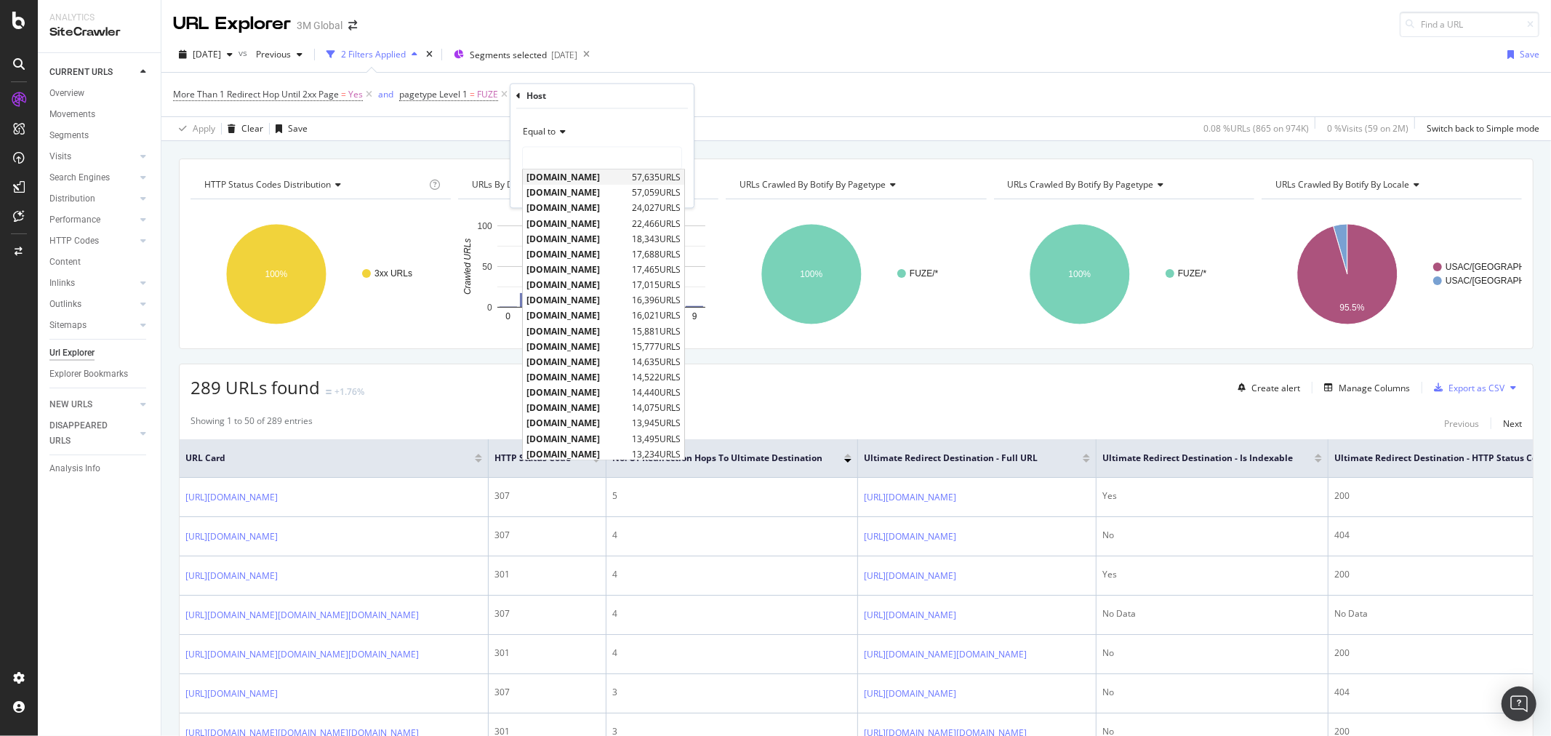
click at [585, 177] on span "[DOMAIN_NAME]" at bounding box center [577, 178] width 102 height 12
type input "[DOMAIN_NAME]"
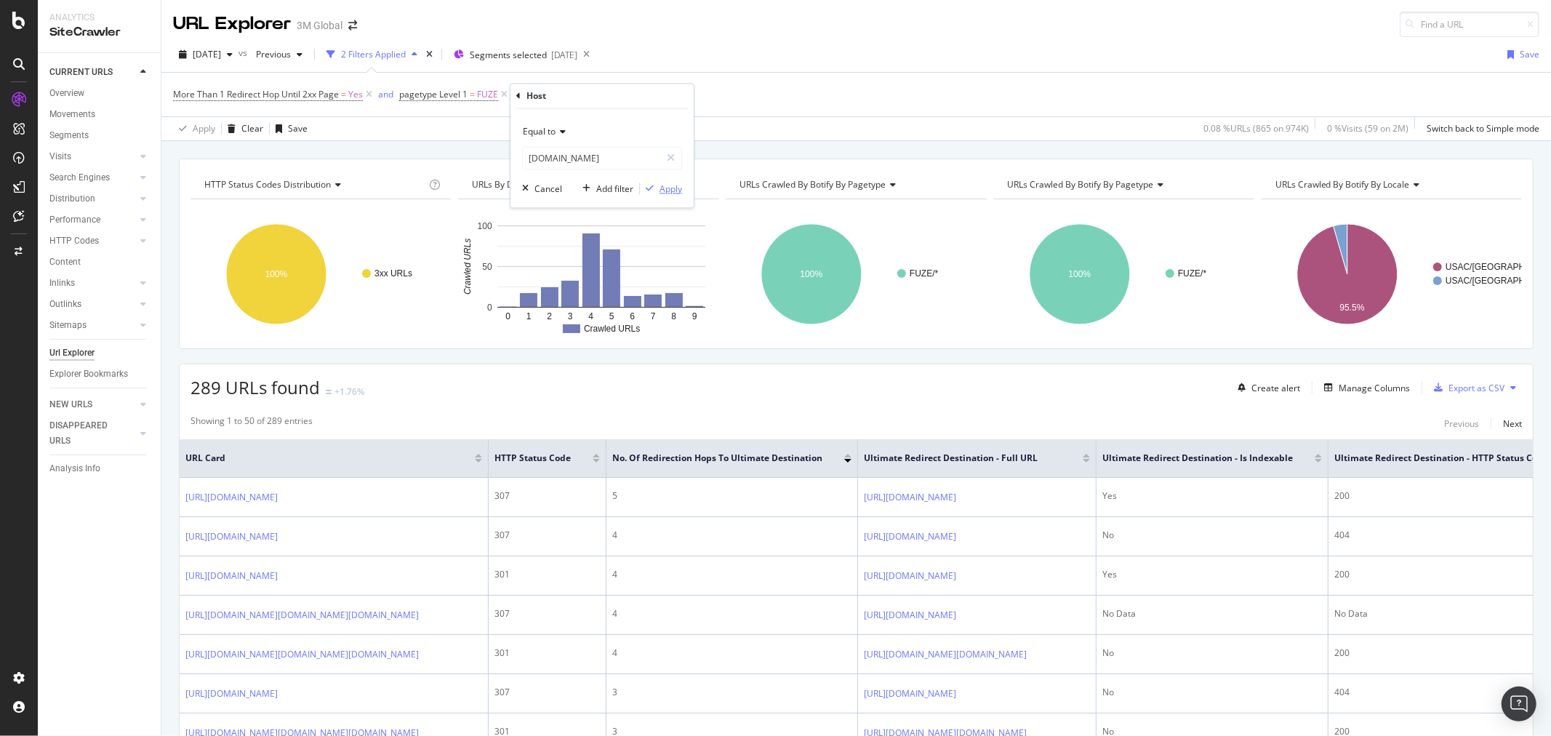
click at [675, 191] on div "Apply" at bounding box center [671, 189] width 23 height 12
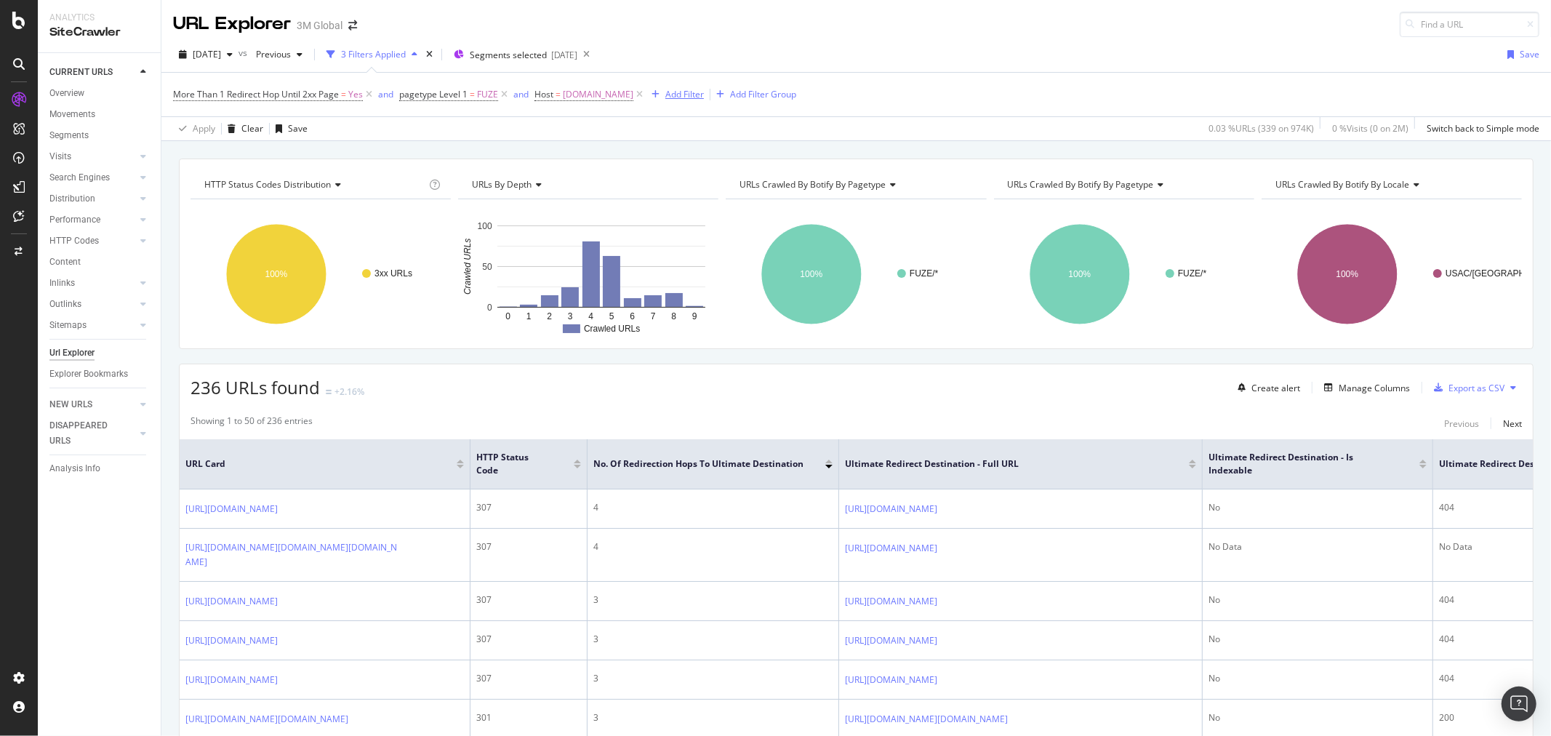
click at [675, 95] on div "Add Filter" at bounding box center [684, 94] width 39 height 12
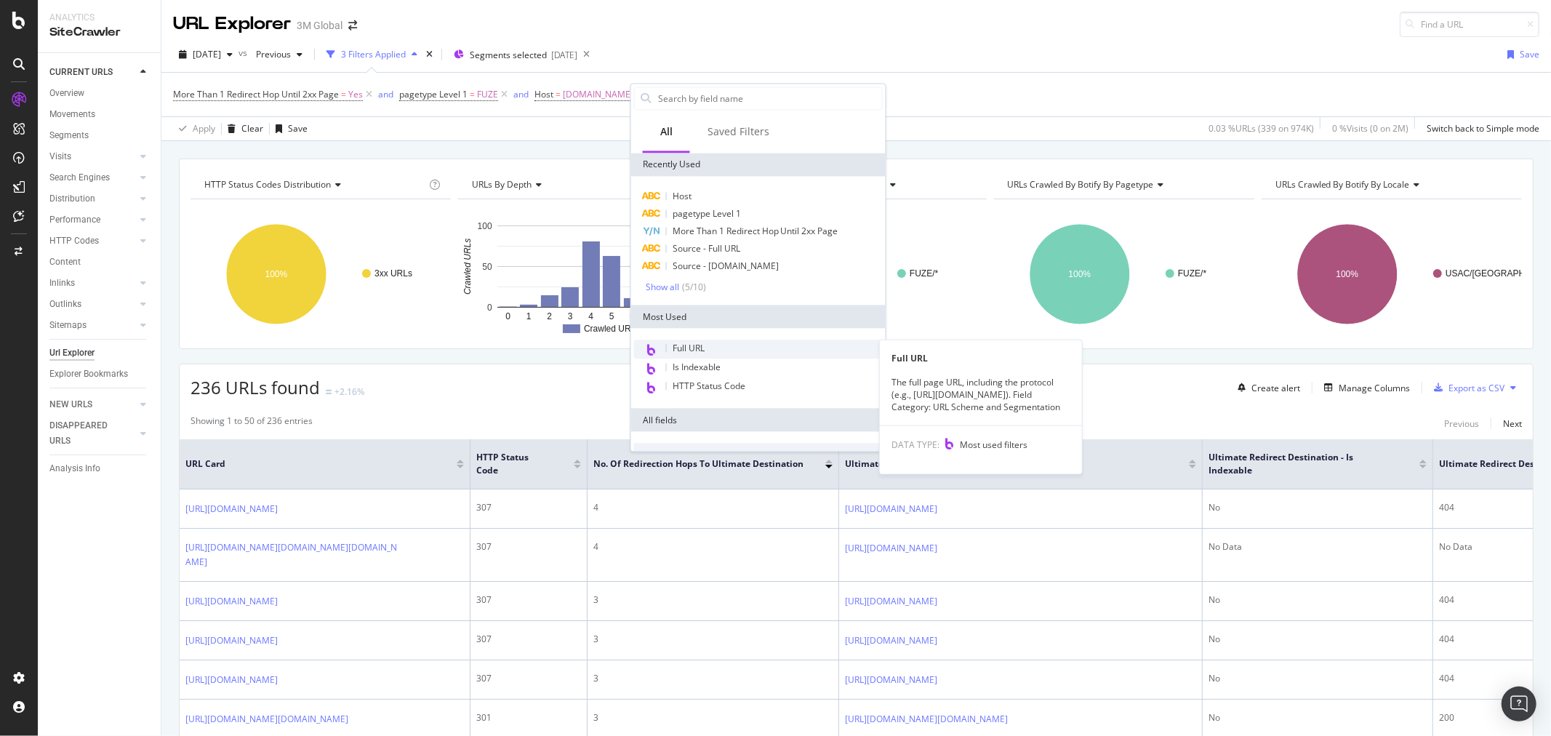
click at [707, 350] on div "Full URL" at bounding box center [758, 349] width 249 height 19
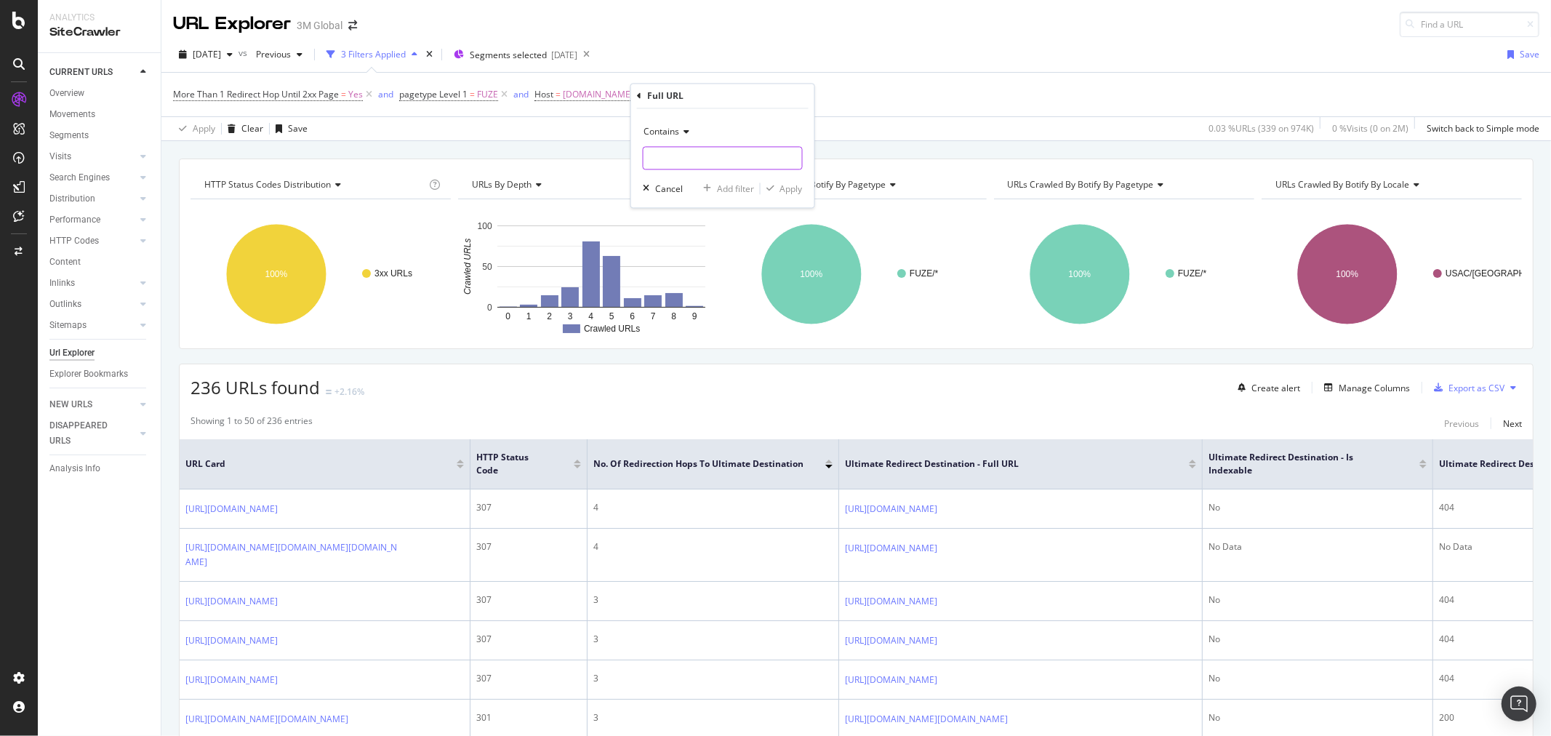
click at [689, 153] on input "text" at bounding box center [723, 158] width 159 height 23
type input "/en_US/"
click at [801, 184] on div "Apply" at bounding box center [791, 189] width 23 height 12
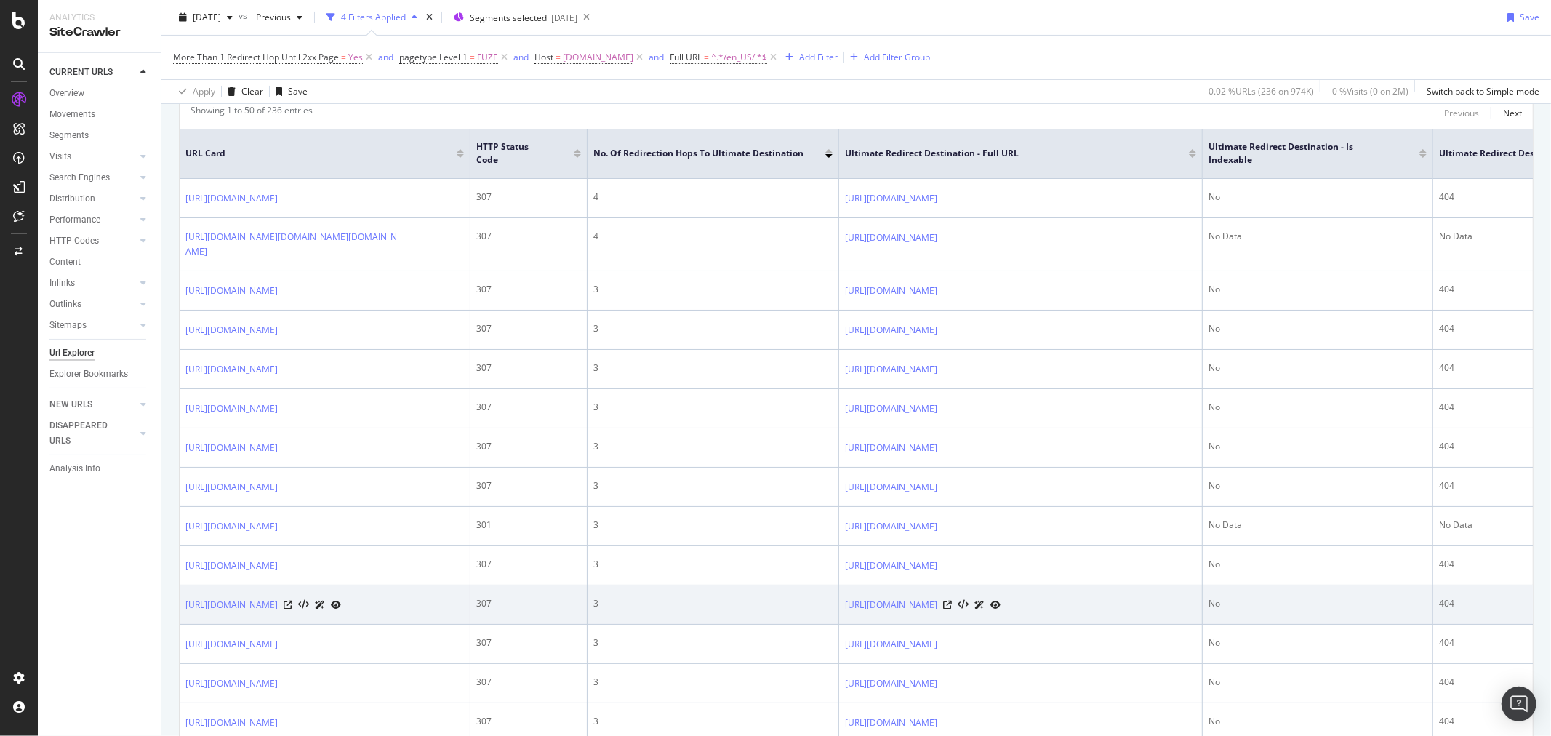
scroll to position [81, 0]
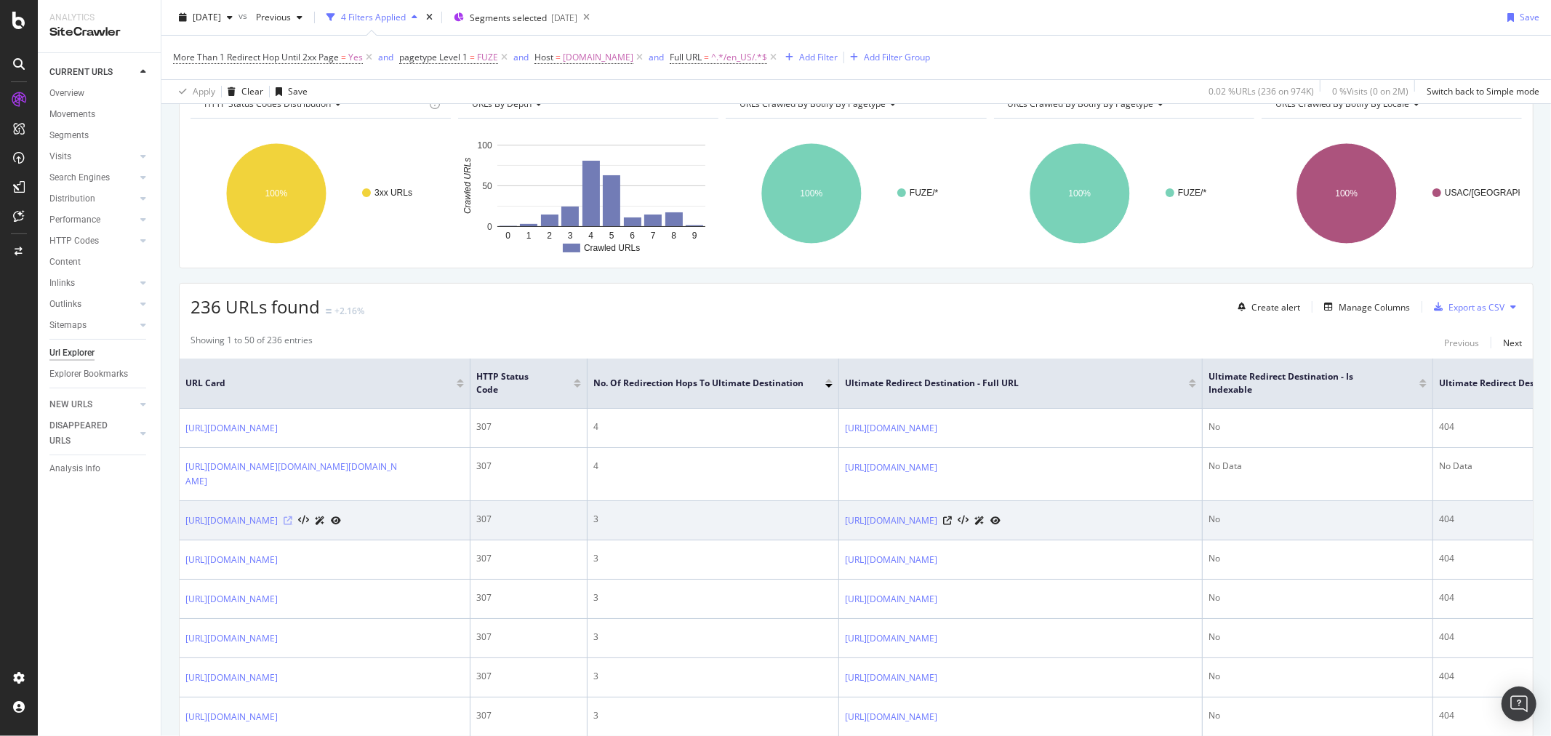
click at [292, 525] on icon at bounding box center [288, 520] width 9 height 9
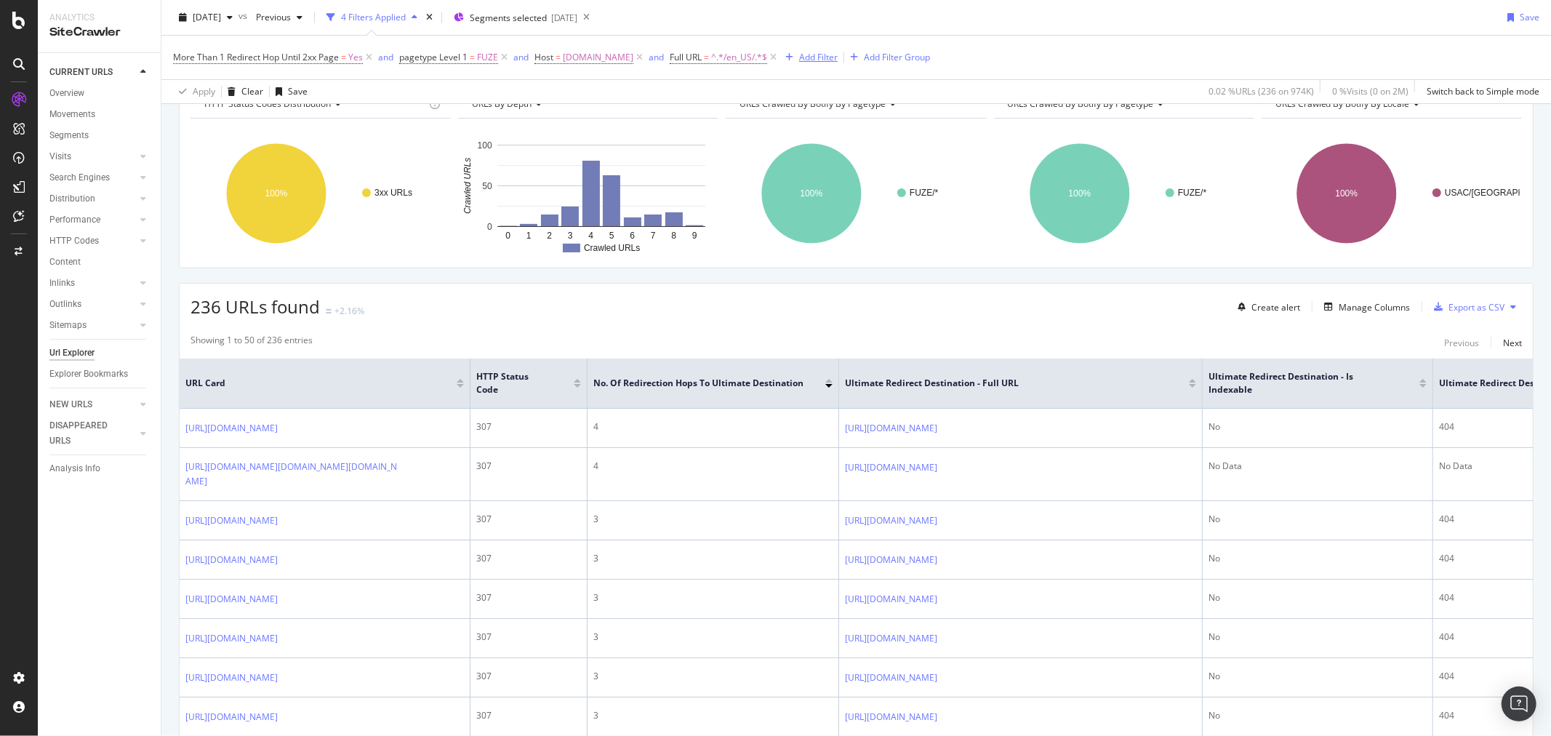
click at [802, 60] on div "Add Filter" at bounding box center [818, 57] width 39 height 12
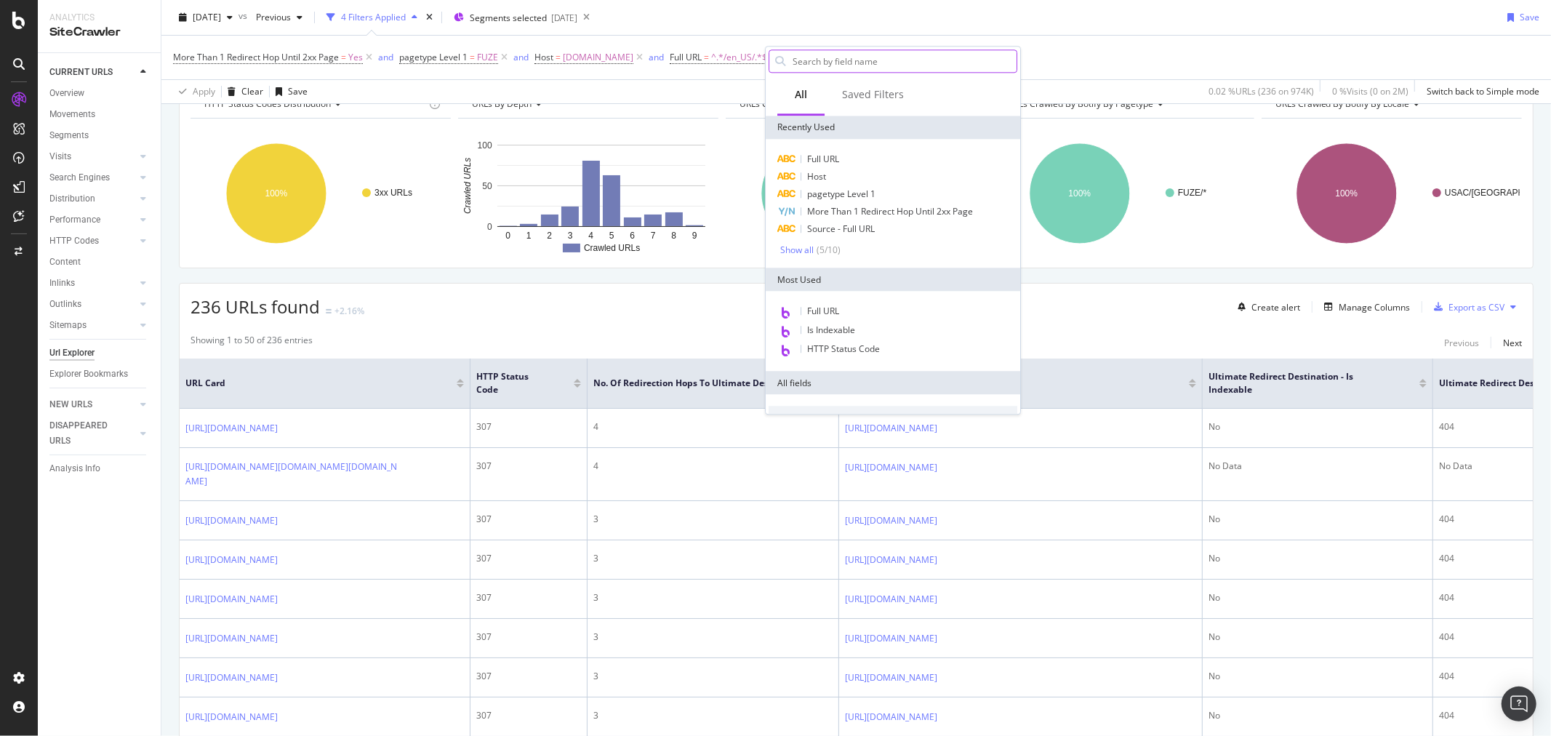
click at [822, 57] on input "text" at bounding box center [903, 61] width 225 height 22
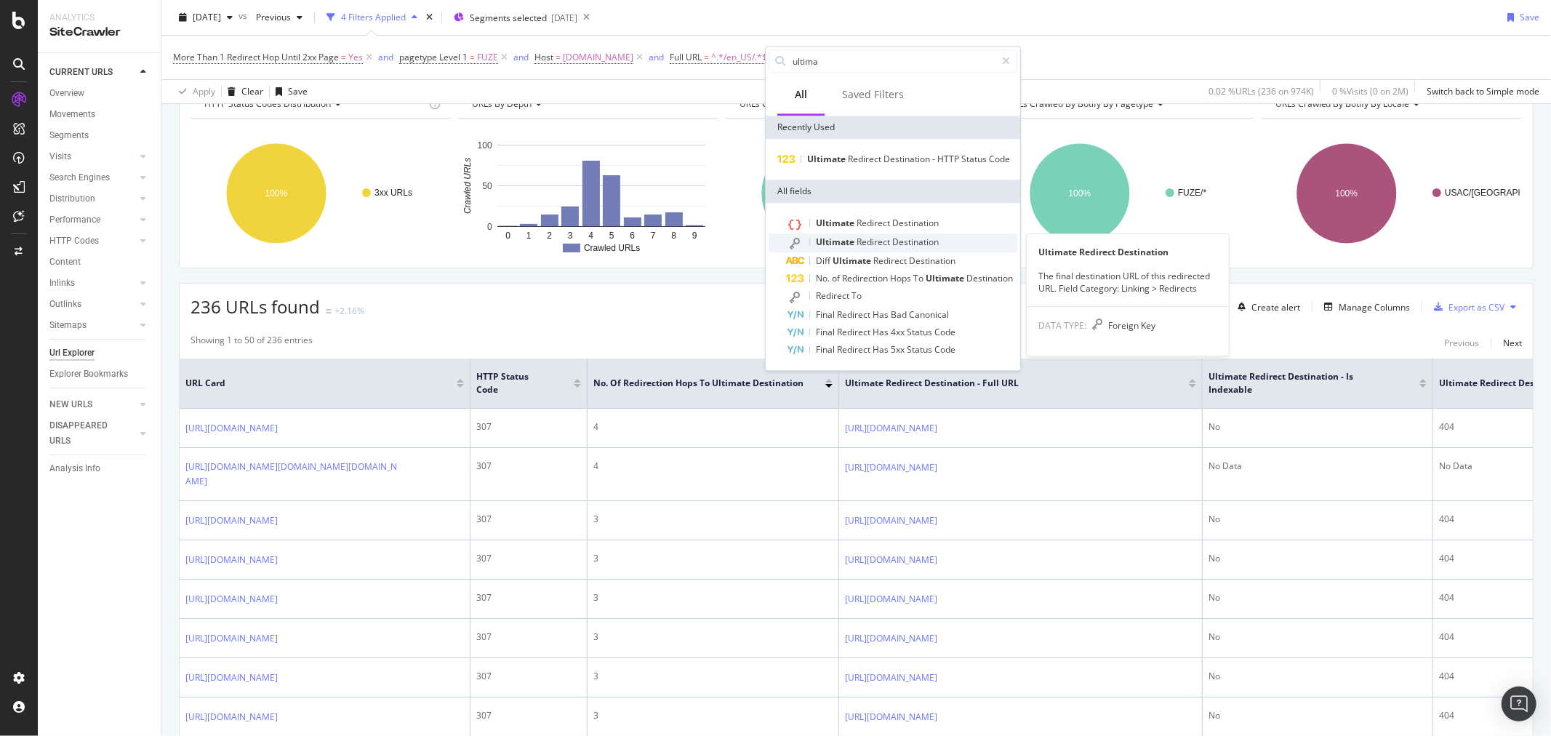
type input "ultima"
click at [866, 236] on span "Redirect" at bounding box center [875, 242] width 36 height 12
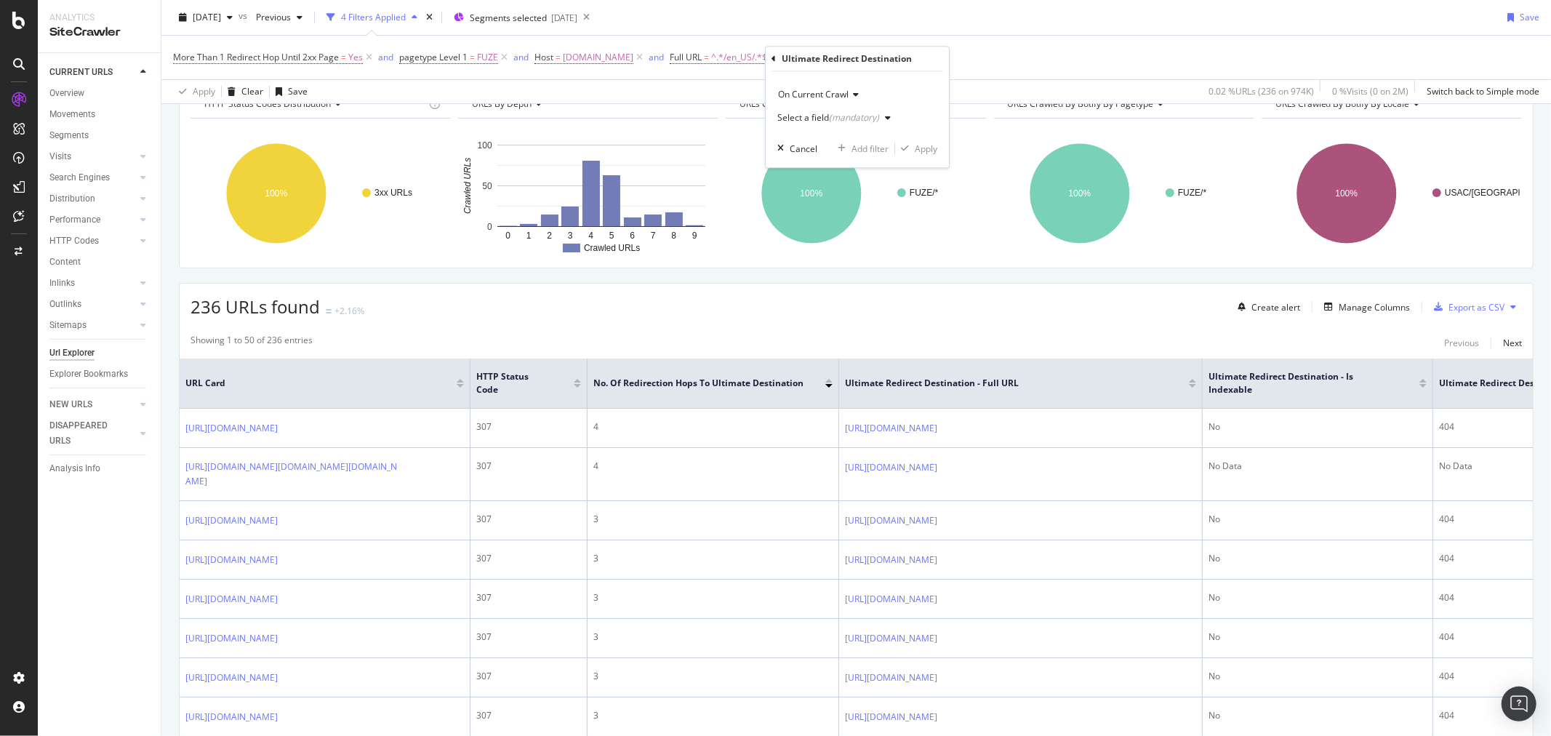
click at [875, 113] on div "(mandatory)" at bounding box center [854, 117] width 50 height 12
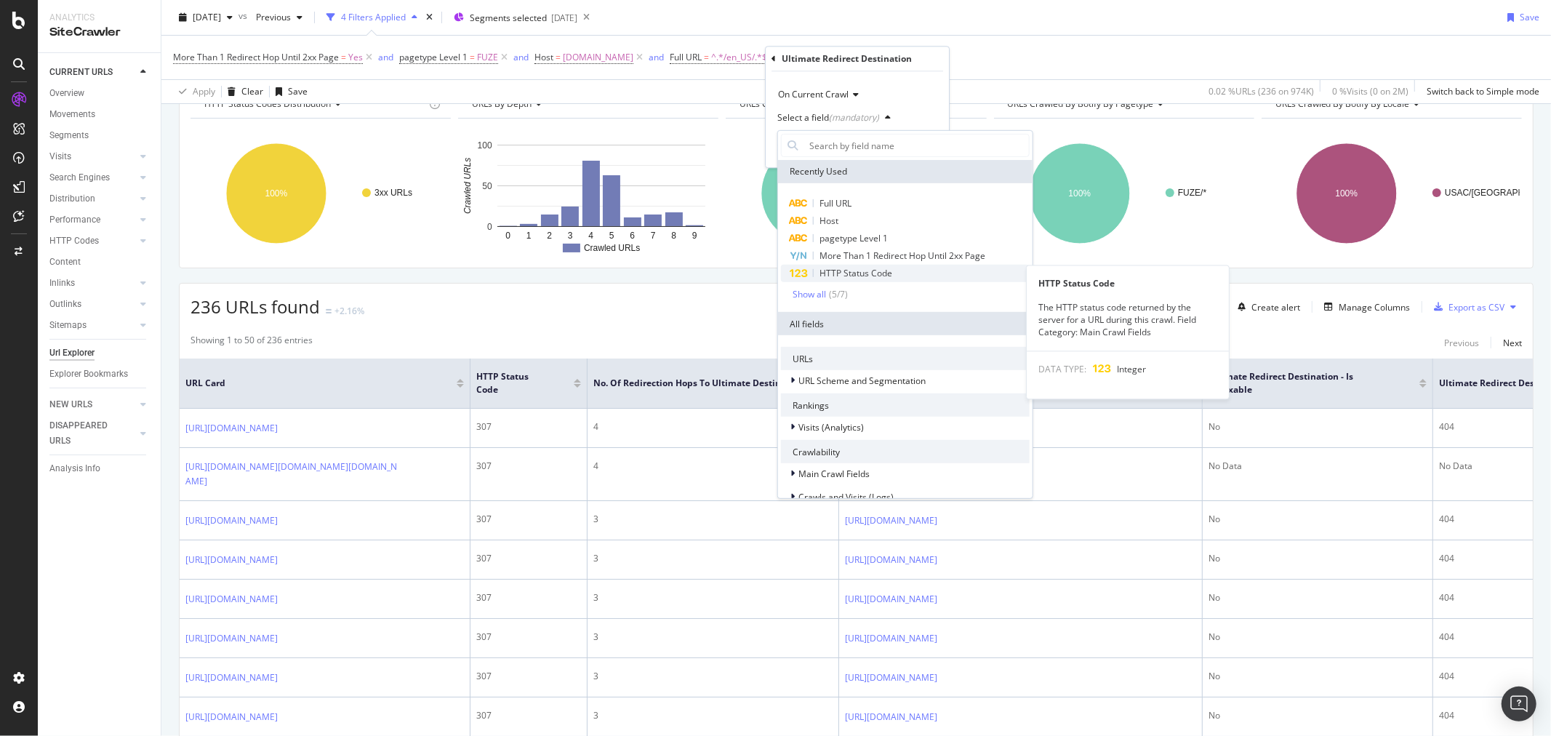
click at [866, 278] on span "HTTP Status Code" at bounding box center [856, 273] width 73 height 12
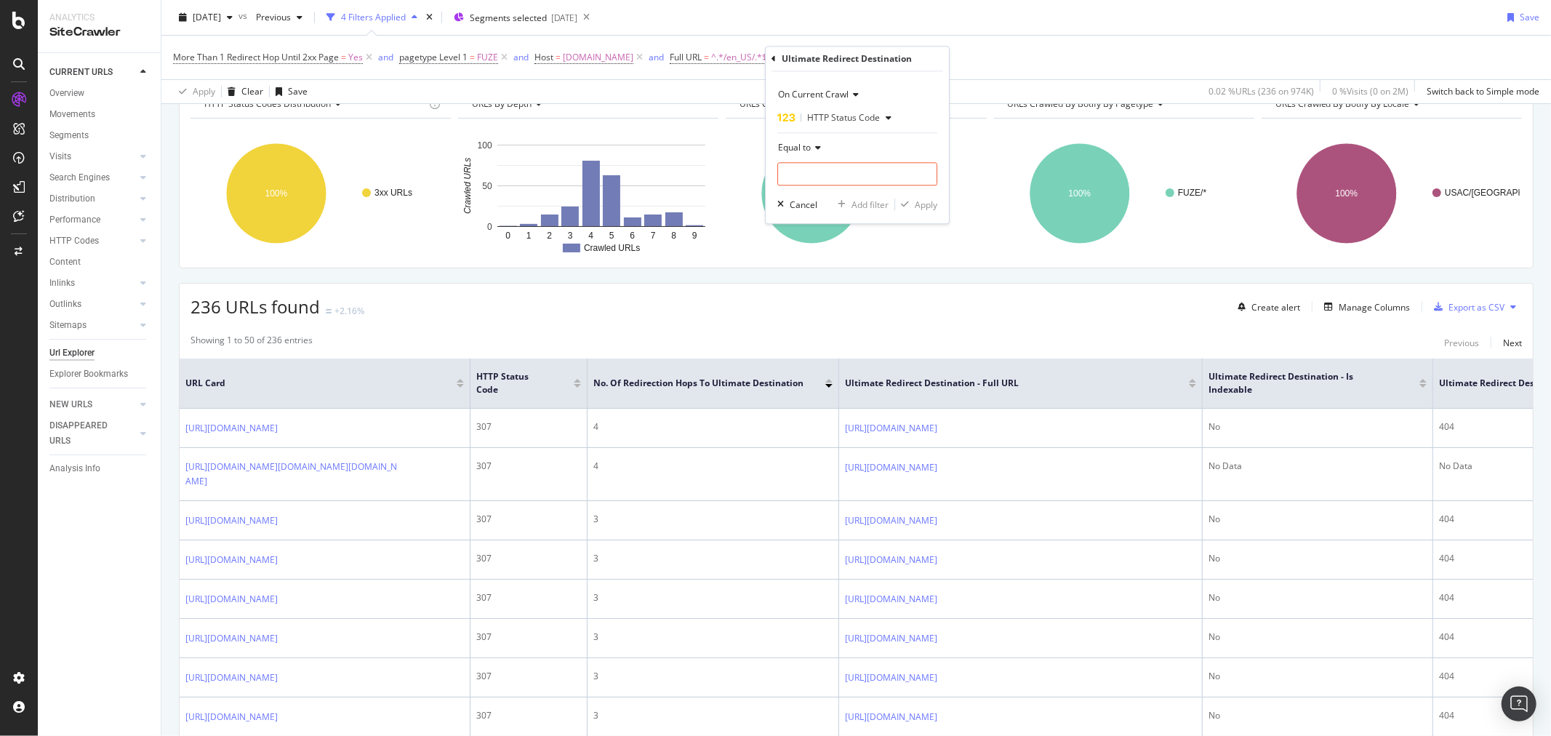
click at [817, 146] on icon at bounding box center [816, 147] width 10 height 9
click at [834, 198] on span "Not Equal to" at bounding box center [809, 197] width 49 height 12
click at [833, 177] on input "number" at bounding box center [857, 173] width 160 height 23
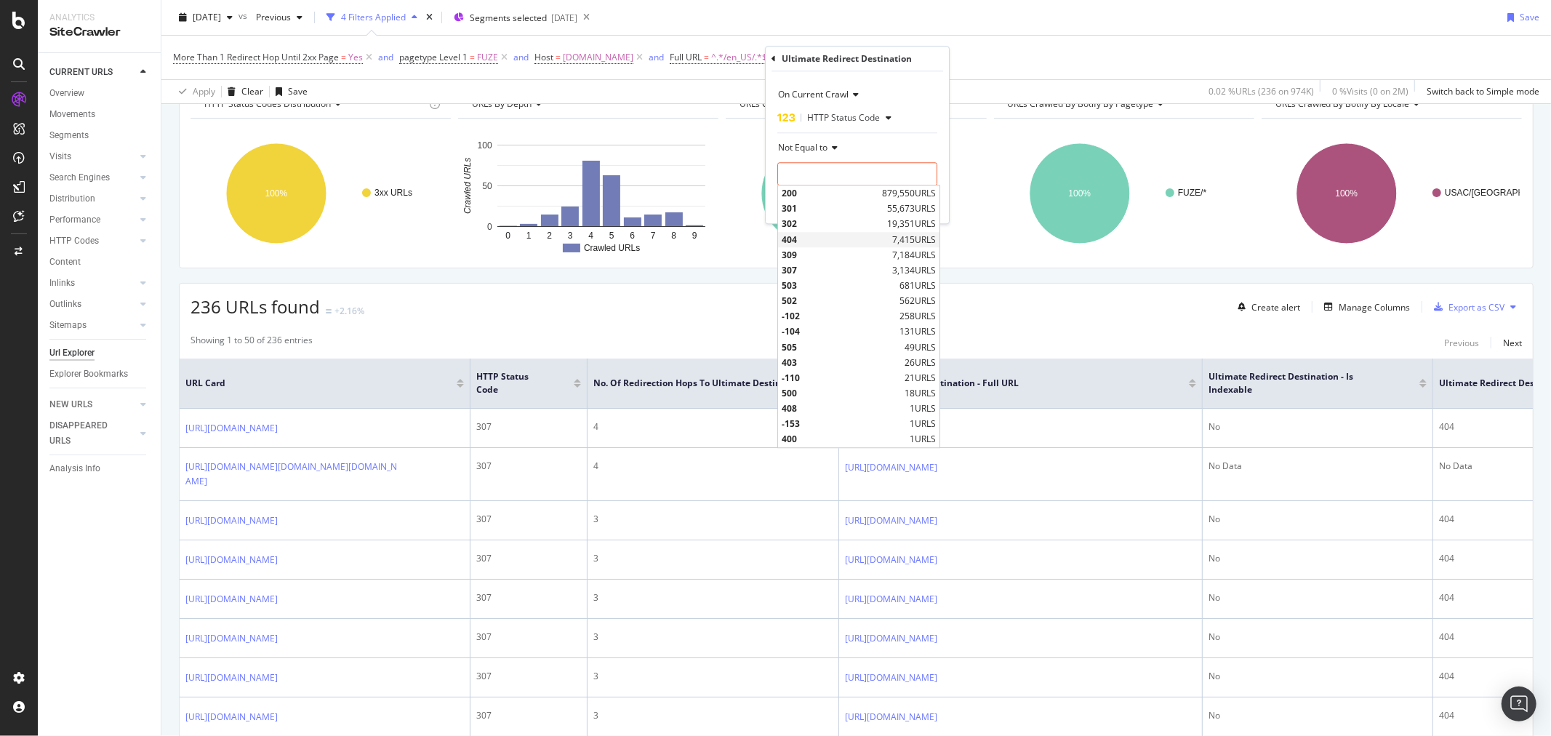
click at [819, 235] on span "404" at bounding box center [835, 239] width 107 height 12
type input "404"
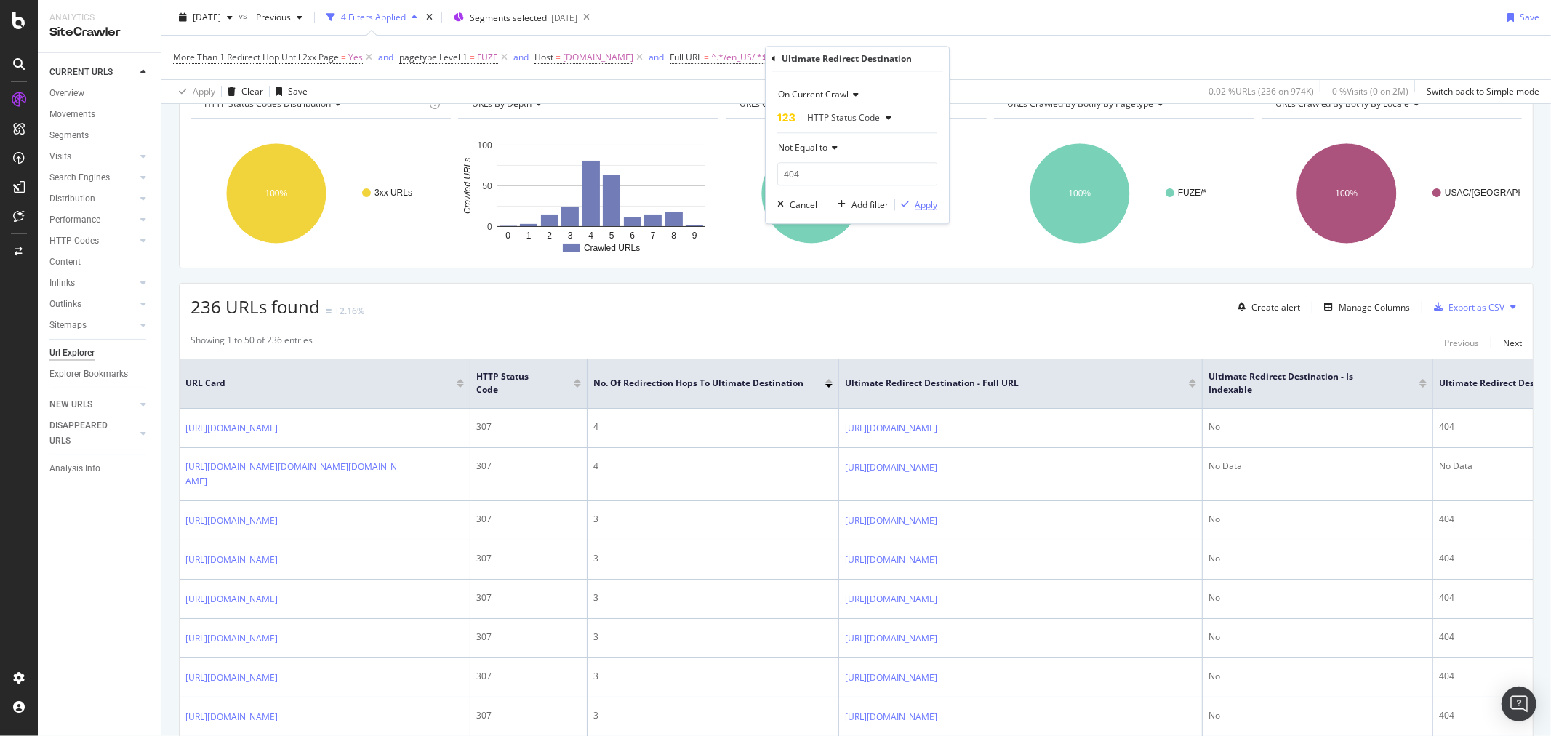
click at [932, 205] on div "Apply" at bounding box center [926, 205] width 23 height 12
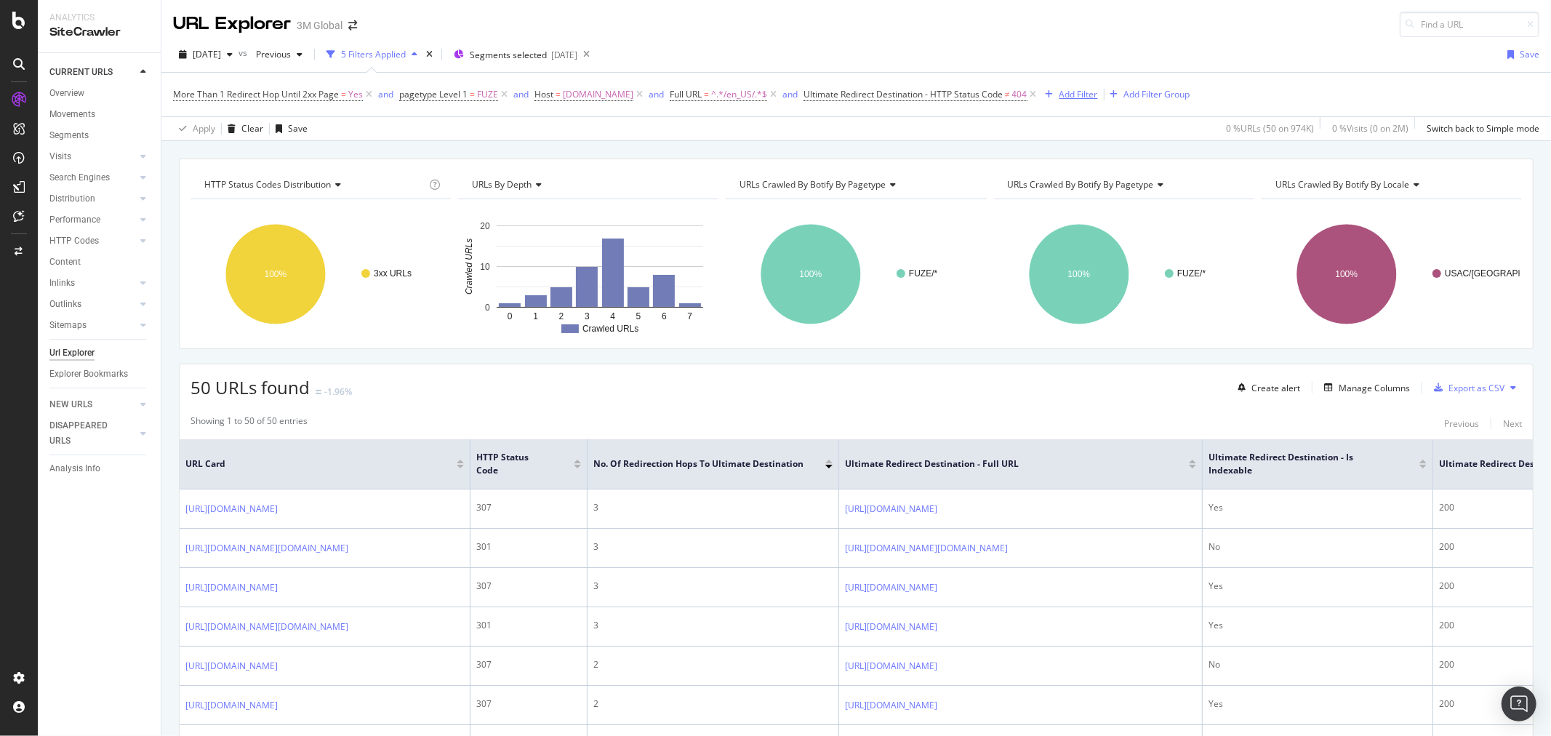
click at [1067, 90] on div "Add Filter" at bounding box center [1078, 94] width 39 height 12
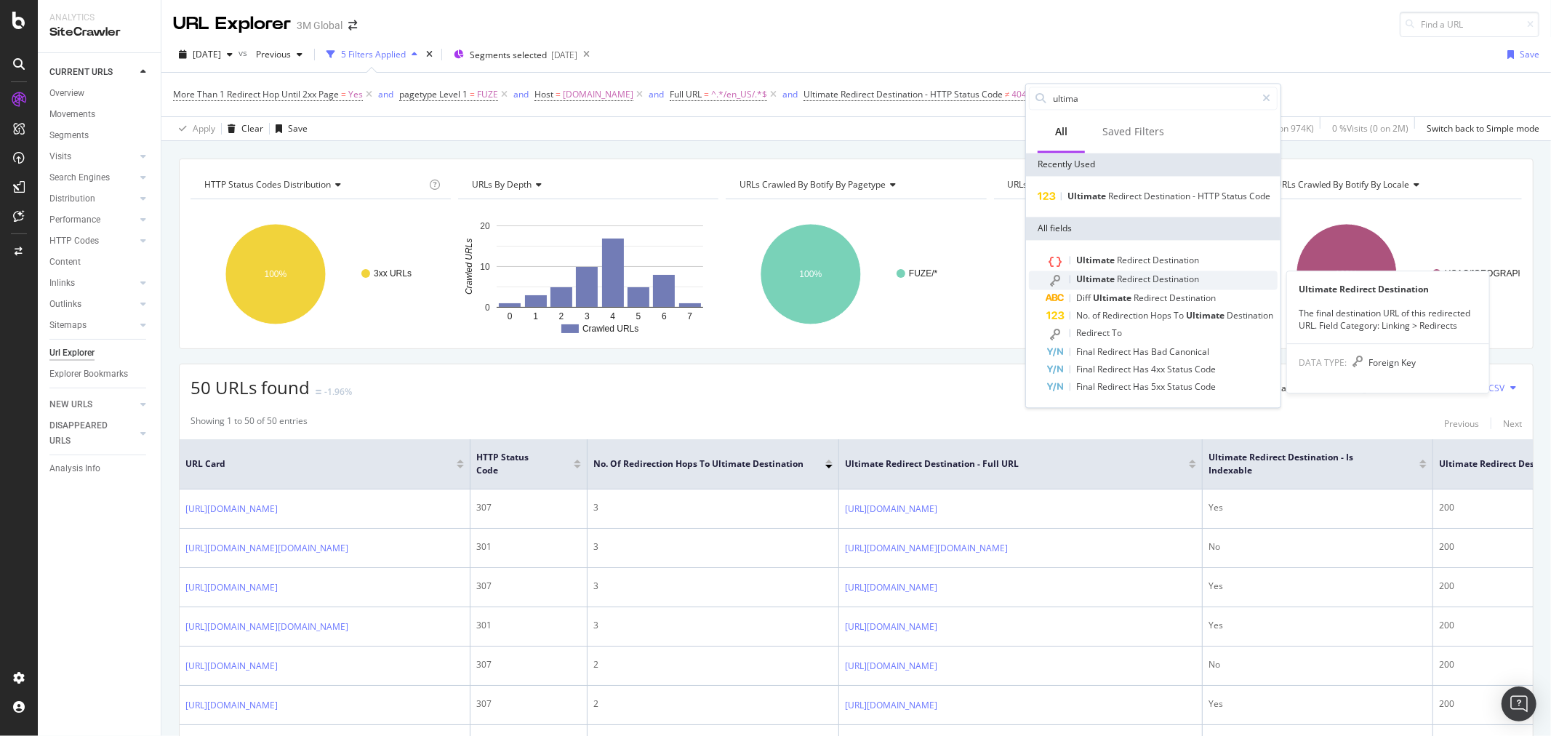
click at [1171, 278] on span "Destination" at bounding box center [1176, 279] width 47 height 12
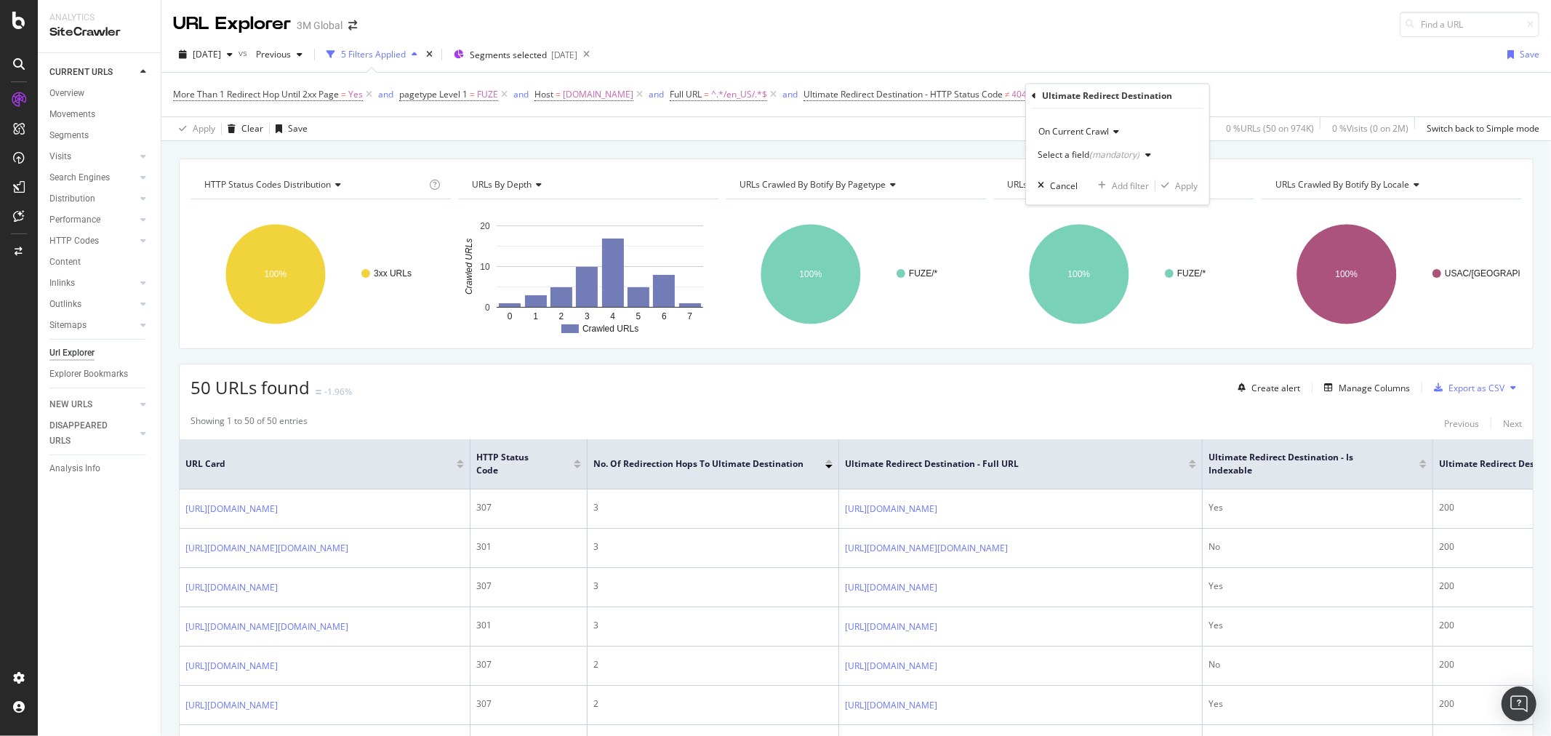
click at [1143, 158] on div "button" at bounding box center [1147, 155] width 17 height 9
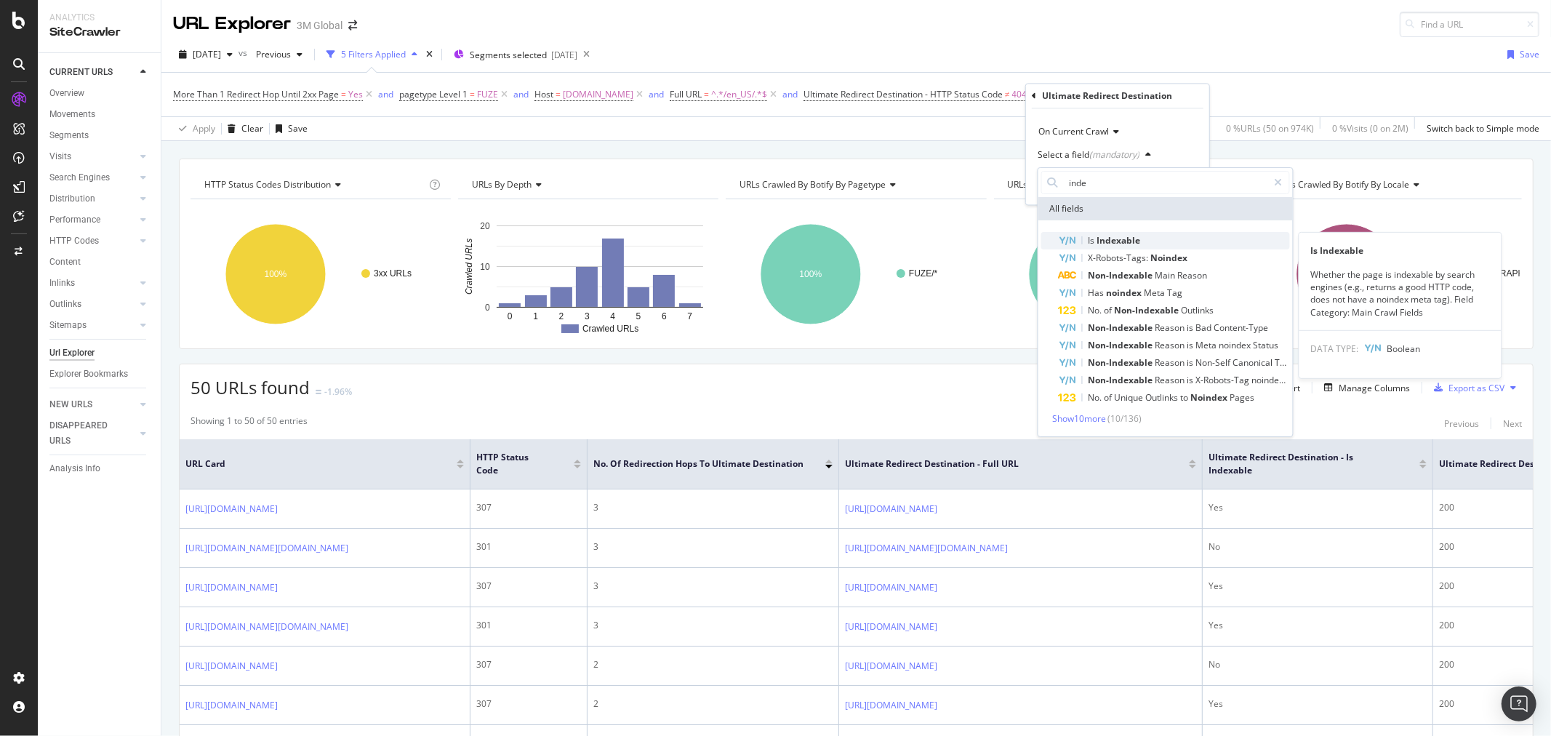
type input "inde"
click at [1123, 237] on span "Indexable" at bounding box center [1119, 240] width 44 height 12
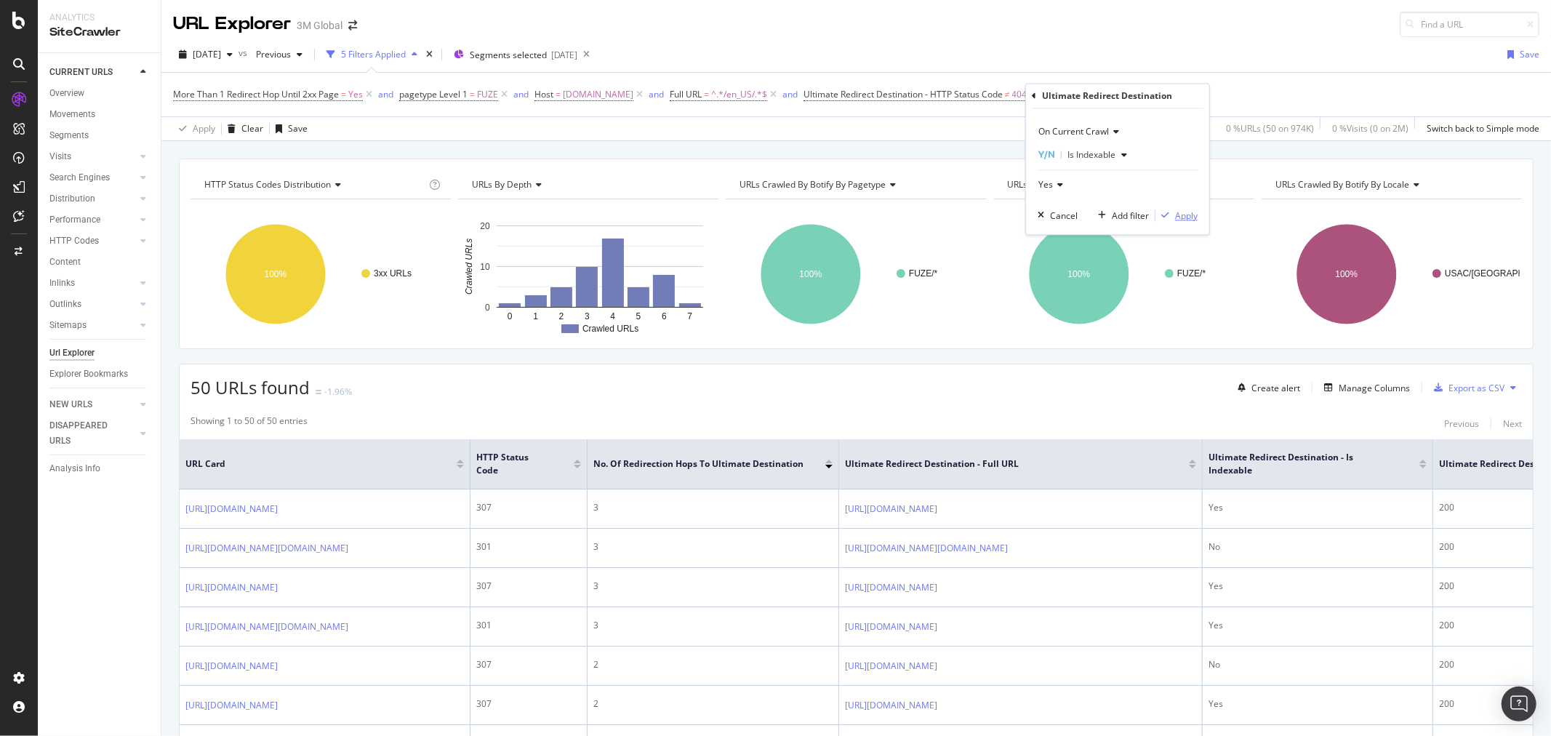
click at [1193, 219] on div "Apply" at bounding box center [1186, 215] width 23 height 12
